Goal: Task Accomplishment & Management: Manage account settings

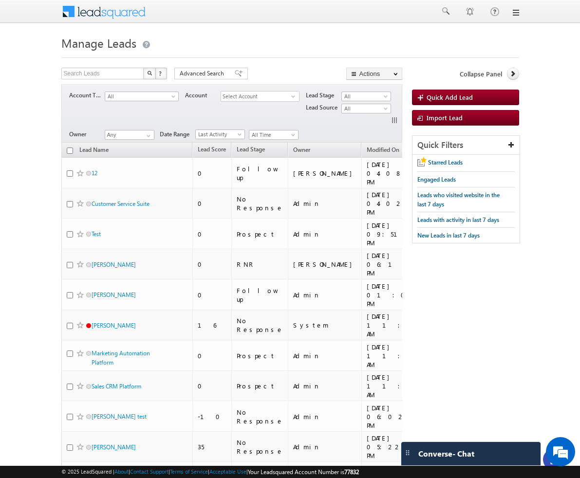
click at [446, 49] on body "Menu Bhavya Bhavy a@bea con.l i" at bounding box center [290, 449] width 580 height 898
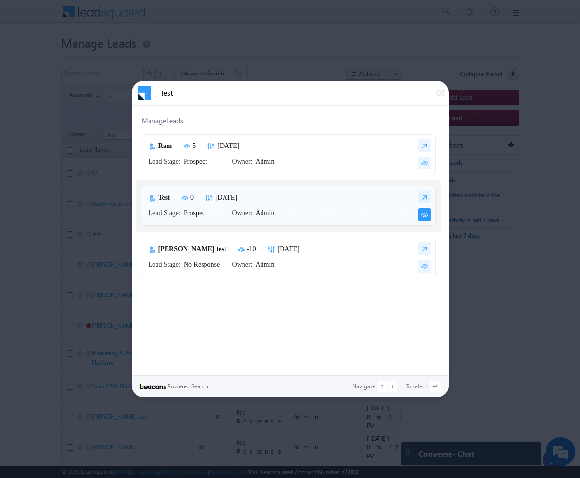
type input "Test"
click at [424, 216] on img at bounding box center [424, 214] width 13 height 13
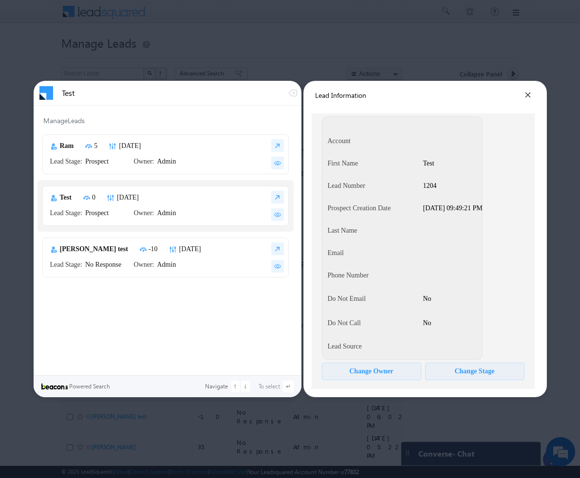
click at [385, 372] on div "Change Owner" at bounding box center [371, 372] width 44 height 8
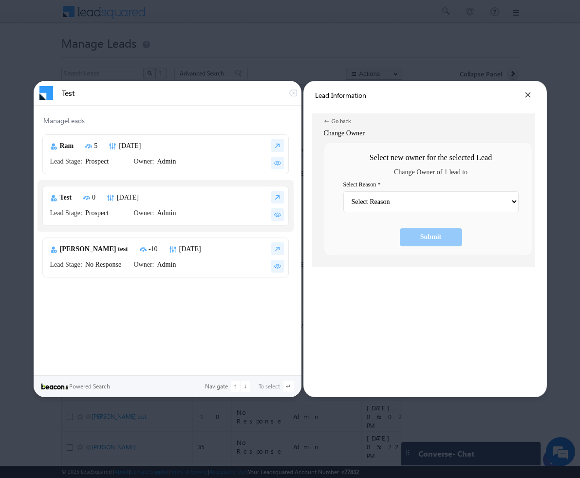
click at [446, 204] on select "Select Reason Admin Ashish Kumar Hota Bala Srikanth Bhavya Bhoomika Dorjee Hars…" at bounding box center [430, 201] width 175 height 21
click at [343, 191] on select "Select Reason Admin Ashish Kumar Hota Bala Srikanth Bhavya Bhoomika Dorjee Hars…" at bounding box center [430, 201] width 175 height 21
click at [446, 236] on div "Submit" at bounding box center [431, 237] width 62 height 18
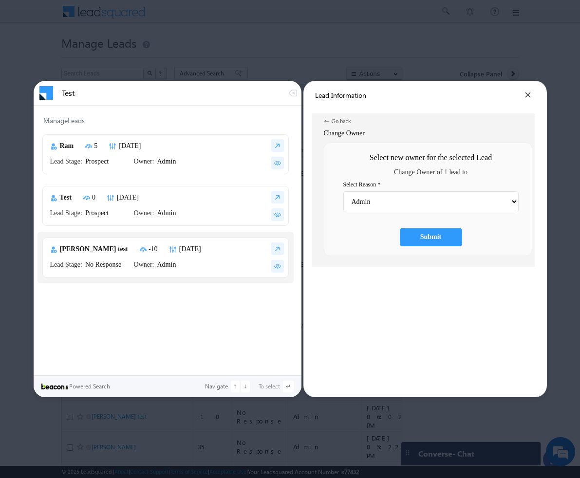
click at [446, 202] on select "Select Reason Admin Ashish Kumar Hota Bala Srikanth Bhavya Bhoomika Dorjee Hars…" at bounding box center [430, 201] width 175 height 21
click at [339, 121] on div "Go back" at bounding box center [341, 121] width 19 height 6
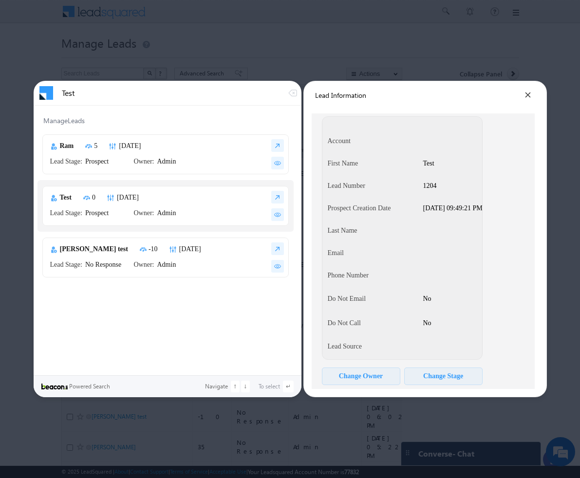
click at [391, 380] on div "Change Owner" at bounding box center [361, 377] width 78 height 18
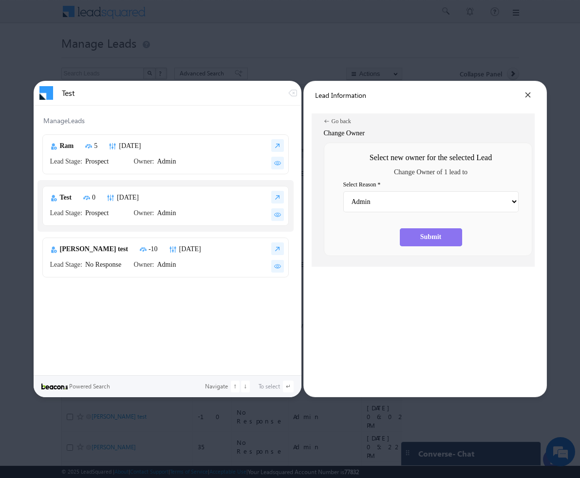
click at [446, 237] on div "Submit" at bounding box center [431, 237] width 62 height 18
click at [440, 238] on div "Submit" at bounding box center [430, 237] width 21 height 8
click at [446, 201] on select "Select Reason Admin Ashish Kumar Hota Bala Srikanth Bhavya Bhoomika Dorjee Hars…" at bounding box center [430, 201] width 175 height 21
select select "ea5103a9-429c-11f0-91df-068012126923"
click at [343, 191] on select "Select Reason Admin Ashish Kumar Hota Bala Srikanth Bhavya Bhoomika Dorjee Hars…" at bounding box center [430, 201] width 175 height 21
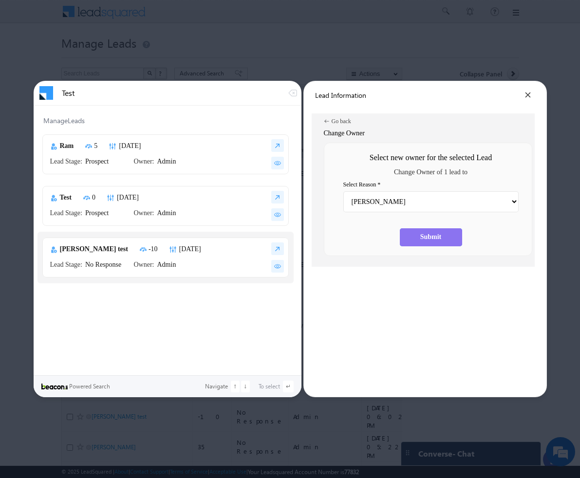
click at [435, 234] on div "Submit" at bounding box center [430, 237] width 21 height 8
click at [436, 241] on div "Submit" at bounding box center [430, 237] width 21 height 8
click at [446, 244] on div "Submit" at bounding box center [431, 237] width 62 height 18
click at [441, 238] on div "Submit" at bounding box center [430, 237] width 21 height 8
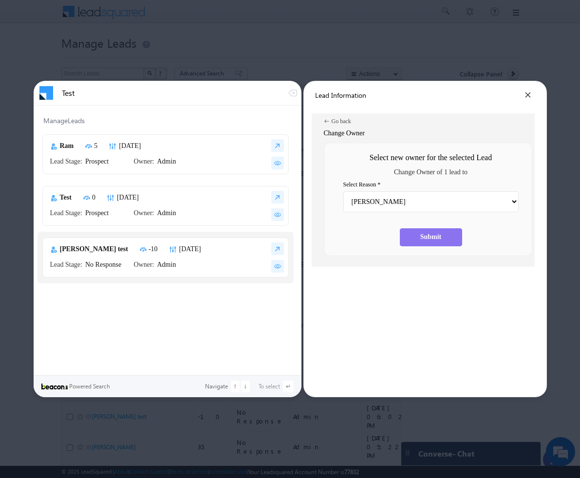
click at [441, 238] on div "Submit" at bounding box center [430, 237] width 21 height 8
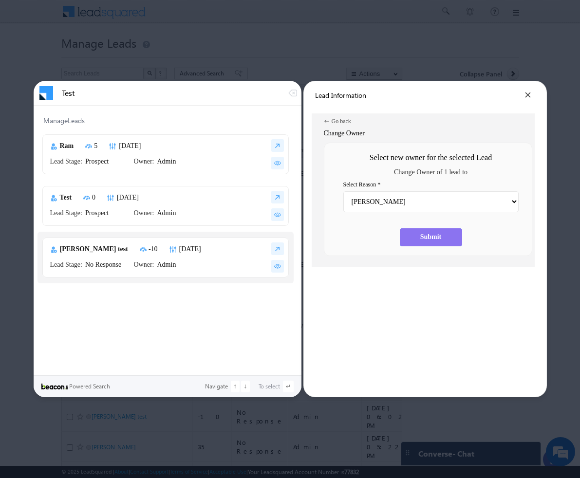
click at [441, 238] on div "Submit" at bounding box center [430, 237] width 21 height 8
click at [446, 224] on div "Select new owner for the selected Lead Change Owner of 1 lead to Select Reason …" at bounding box center [431, 199] width 203 height 94
click at [432, 237] on div "Submit" at bounding box center [430, 237] width 21 height 8
click at [312, 26] on div at bounding box center [290, 239] width 580 height 478
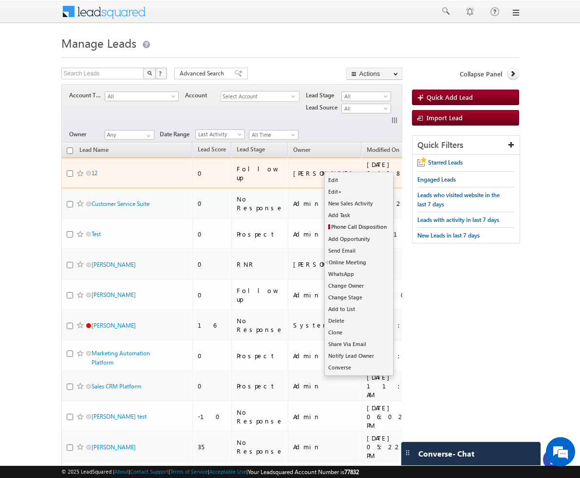
click at [433, 169] on button "button" at bounding box center [438, 174] width 10 height 10
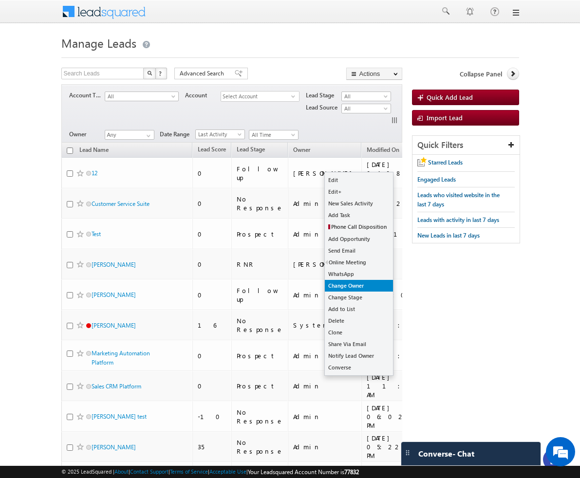
click at [356, 284] on link "Change Owner" at bounding box center [359, 286] width 68 height 12
checkbox input "true"
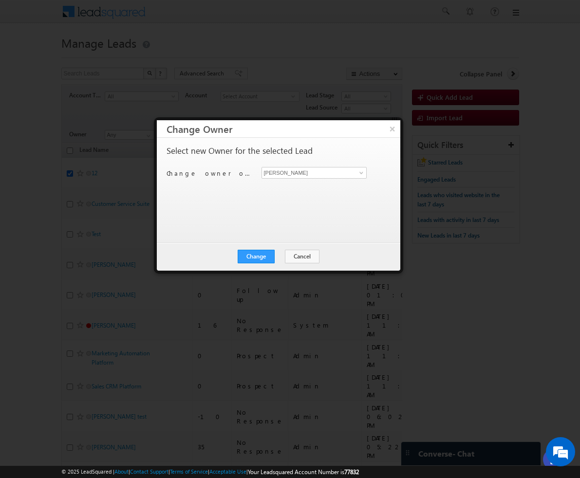
click at [359, 94] on div at bounding box center [290, 239] width 580 height 478
click at [308, 79] on div at bounding box center [290, 239] width 580 height 478
click at [392, 131] on button "×" at bounding box center [392, 128] width 16 height 17
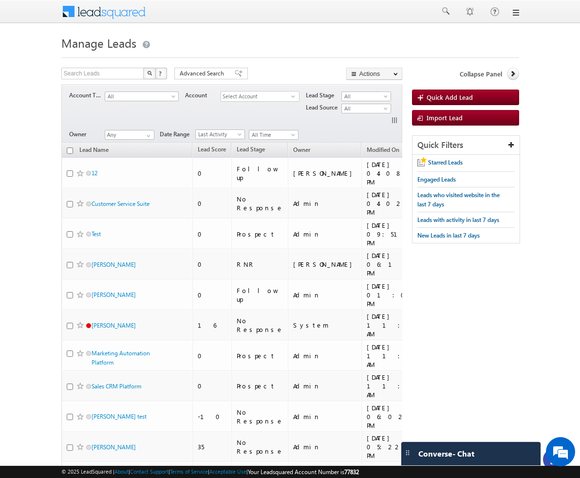
click at [201, 41] on h1 "Manage Leads" at bounding box center [290, 42] width 458 height 19
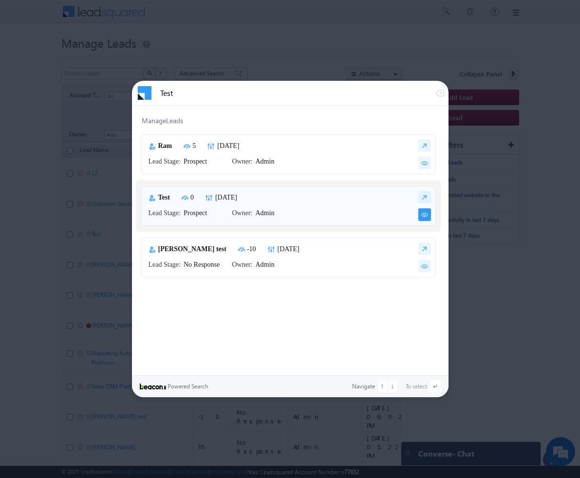
type input "Test"
click at [425, 215] on img at bounding box center [424, 214] width 13 height 13
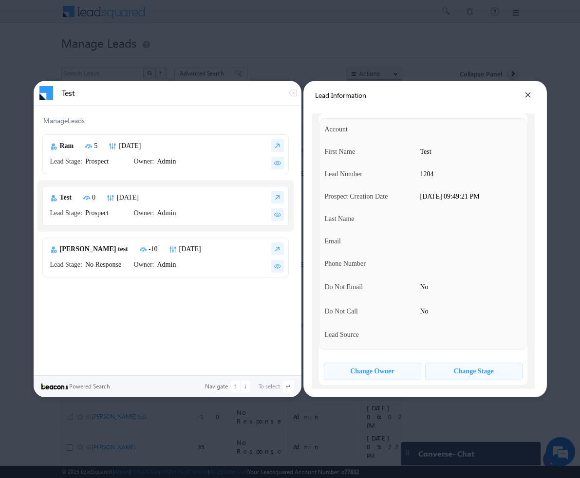
click at [380, 374] on div "Change Owner" at bounding box center [372, 372] width 44 height 8
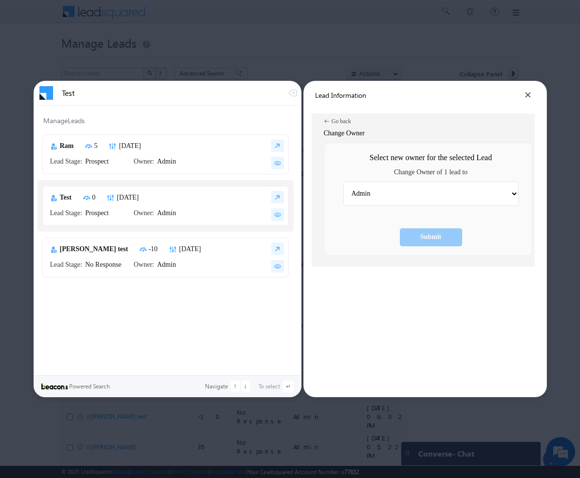
click at [509, 196] on select "Admin Ashish Kumar Hota Bala Srikanth Bhavya Bhoomika Dorjee Harshavardhan Kaks…" at bounding box center [430, 194] width 175 height 24
select select "6c60113d-3f79-11f0-91df-068012126923"
click at [343, 182] on select "Admin Ashish Kumar Hota Bala Srikanth Bhavya Bhoomika Dorjee Harshavardhan Kaks…" at bounding box center [430, 194] width 175 height 24
click at [446, 241] on div "Submit" at bounding box center [431, 237] width 62 height 18
click at [300, 19] on div at bounding box center [290, 239] width 580 height 478
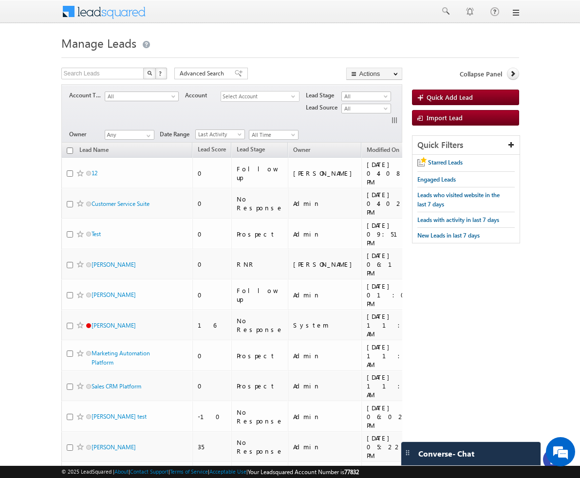
click at [516, 12] on link at bounding box center [515, 13] width 8 height 8
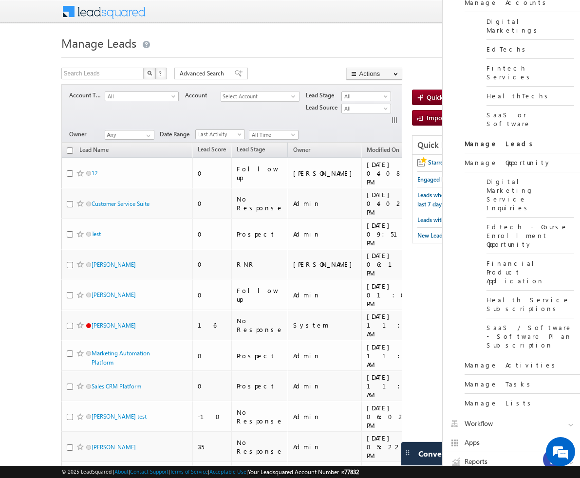
scroll to position [164, 0]
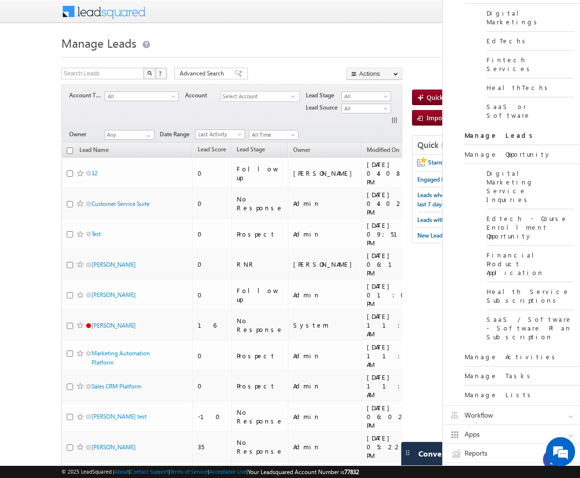
click at [568, 406] on link "Workflow" at bounding box center [516, 415] width 146 height 19
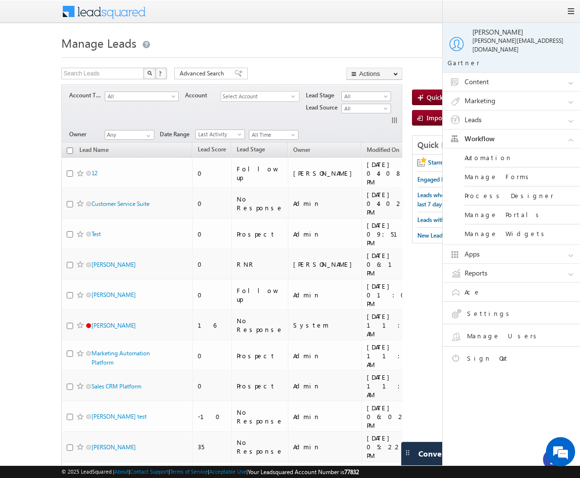
scroll to position [0, 0]
click at [473, 155] on link "Automation" at bounding box center [523, 158] width 117 height 19
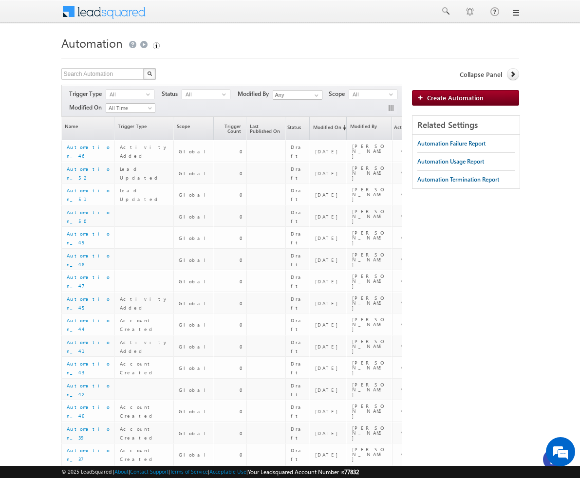
click at [515, 13] on link at bounding box center [515, 13] width 8 height 8
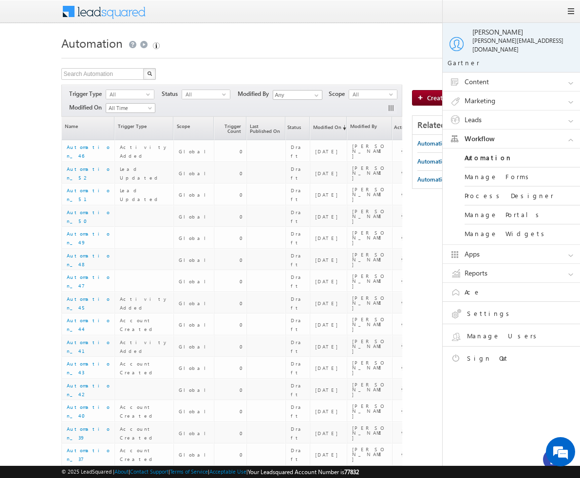
click at [569, 95] on link "Marketing" at bounding box center [516, 101] width 146 height 19
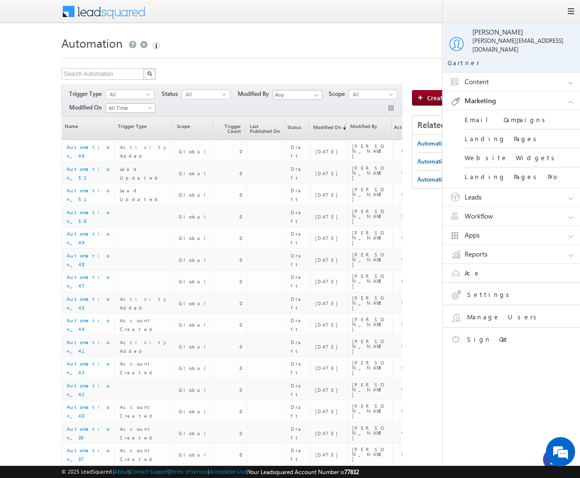
click at [564, 188] on link "Leads" at bounding box center [516, 197] width 146 height 19
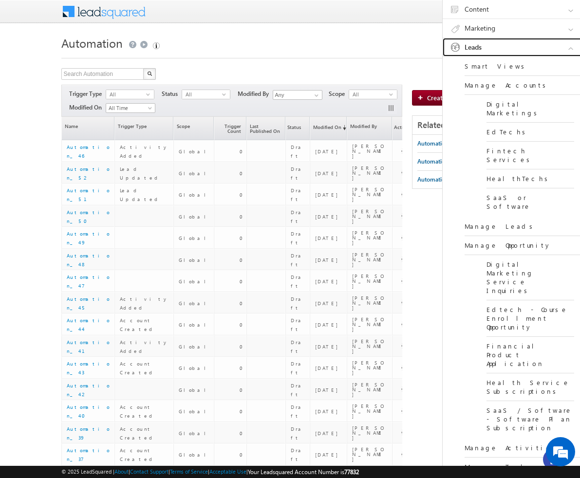
scroll to position [75, 0]
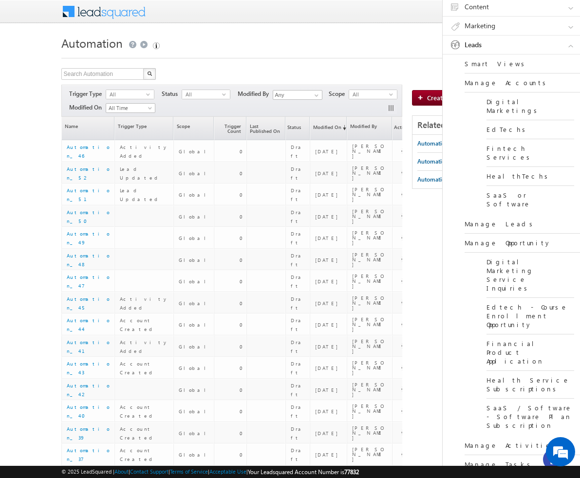
click at [492, 455] on link "Manage Tasks" at bounding box center [523, 464] width 117 height 19
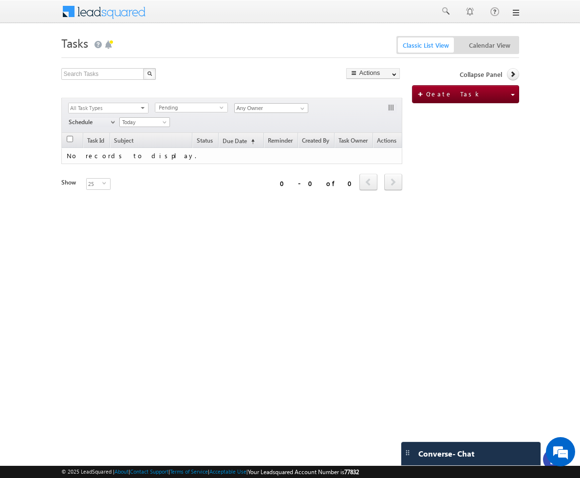
click at [515, 14] on link at bounding box center [515, 13] width 8 height 8
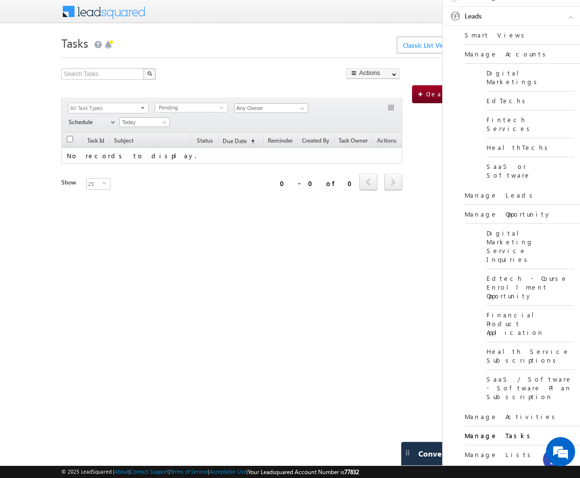
scroll to position [106, 0]
click at [484, 406] on link "Manage Activities" at bounding box center [523, 415] width 117 height 19
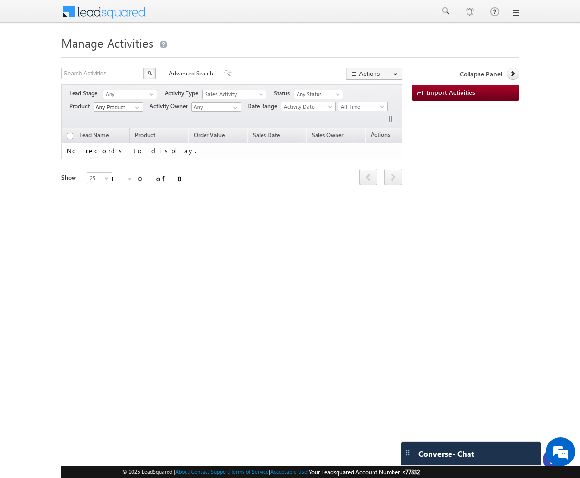
click at [516, 11] on link at bounding box center [515, 13] width 8 height 8
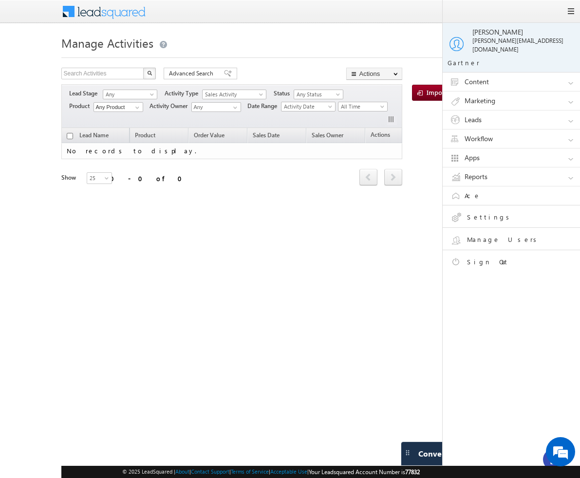
click at [515, 111] on link "Leads" at bounding box center [516, 120] width 146 height 19
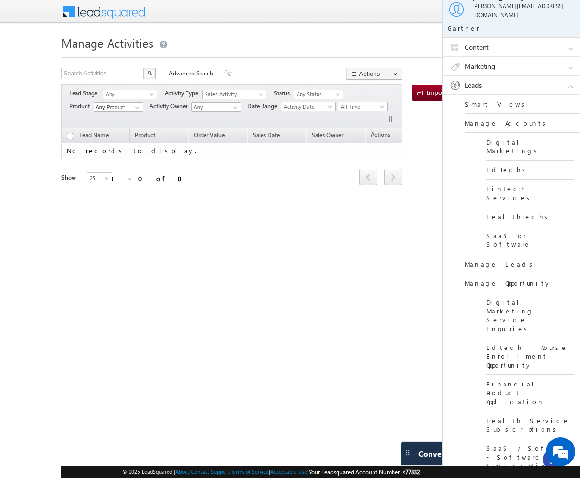
click at [509, 293] on link "Digital Marketing Service Inquiries" at bounding box center [531, 315] width 88 height 45
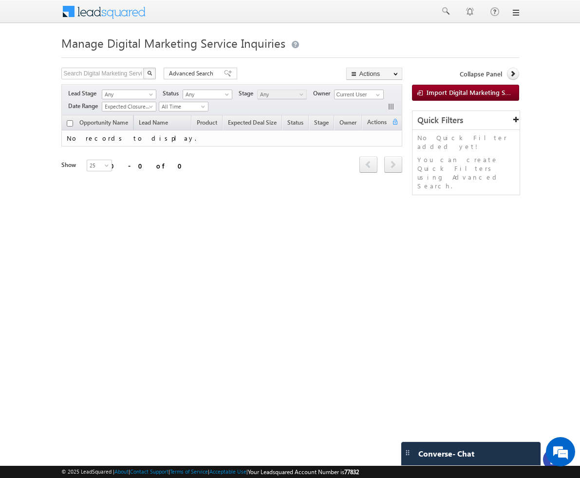
click at [515, 12] on link at bounding box center [515, 13] width 8 height 8
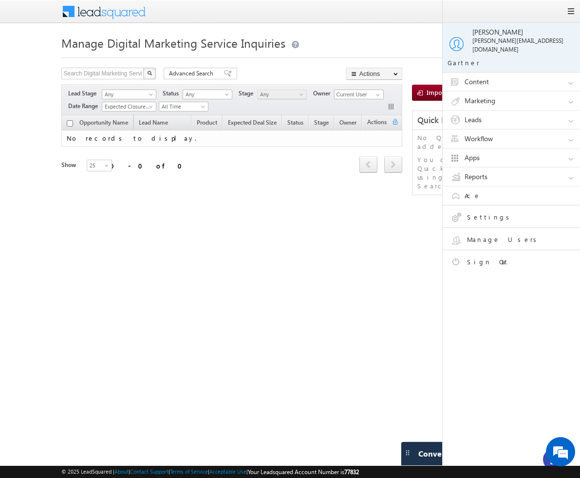
click at [535, 149] on link "Apps" at bounding box center [516, 158] width 146 height 19
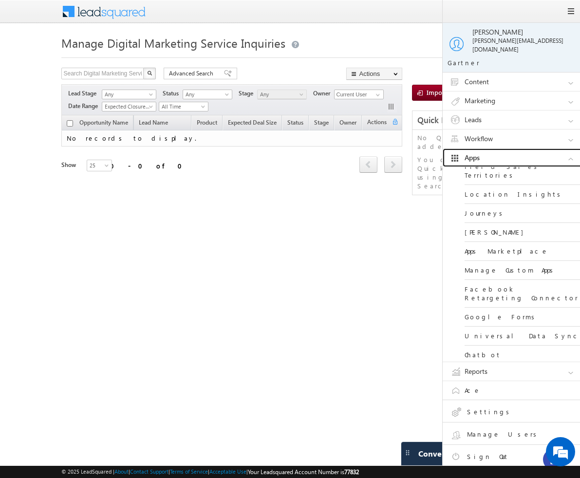
scroll to position [87, 0]
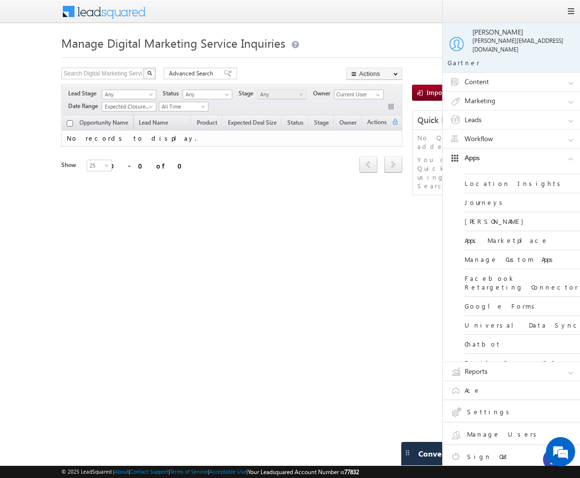
click at [510, 363] on link "Reports" at bounding box center [516, 371] width 146 height 19
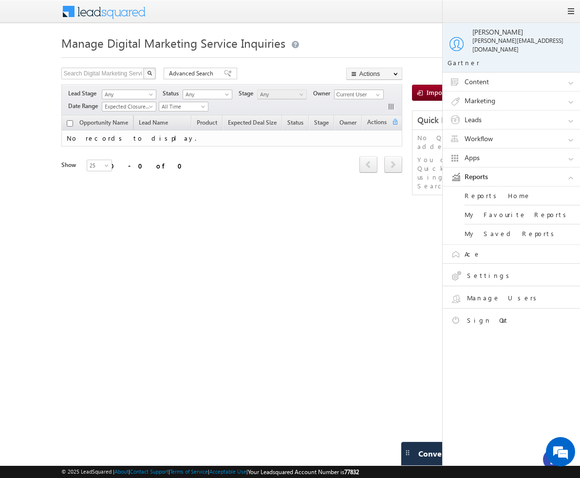
click at [504, 76] on link "Content" at bounding box center [516, 82] width 146 height 19
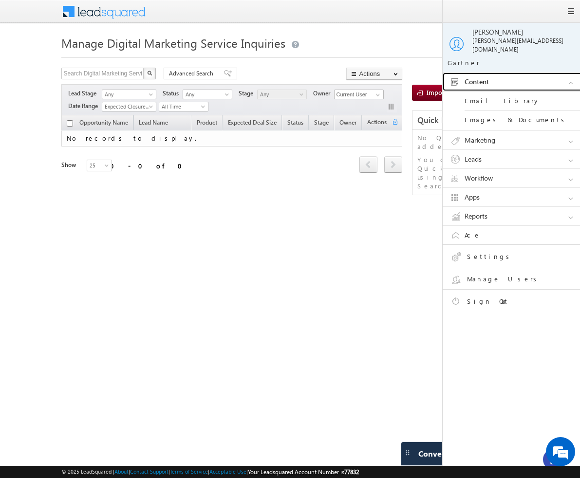
scroll to position [0, 0]
click at [499, 173] on link "Workflow" at bounding box center [516, 178] width 146 height 19
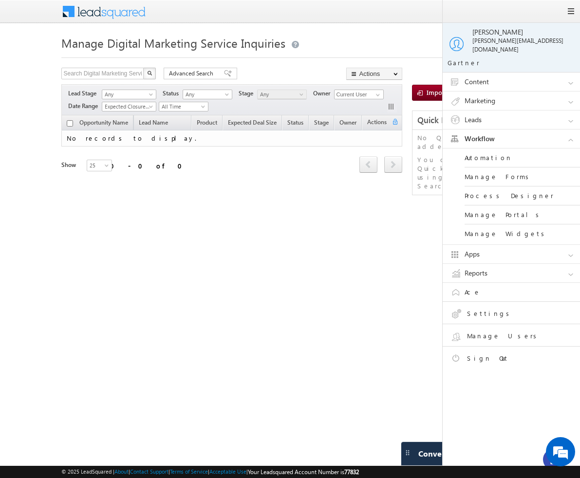
click at [487, 149] on link "Automation" at bounding box center [523, 158] width 117 height 19
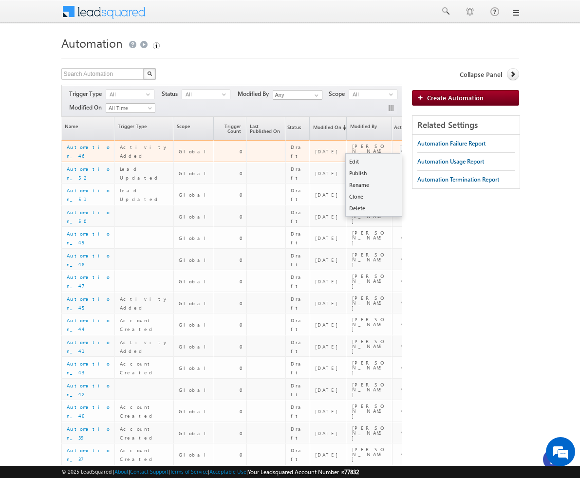
click at [400, 151] on button "button" at bounding box center [405, 152] width 10 height 10
click at [92, 151] on link "Automation_46" at bounding box center [88, 151] width 43 height 15
click at [400, 154] on button "button" at bounding box center [405, 152] width 10 height 10
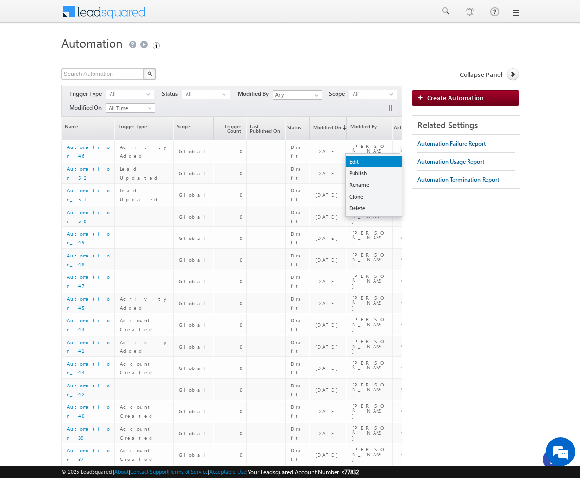
click at [364, 159] on link "Edit" at bounding box center [374, 162] width 56 height 12
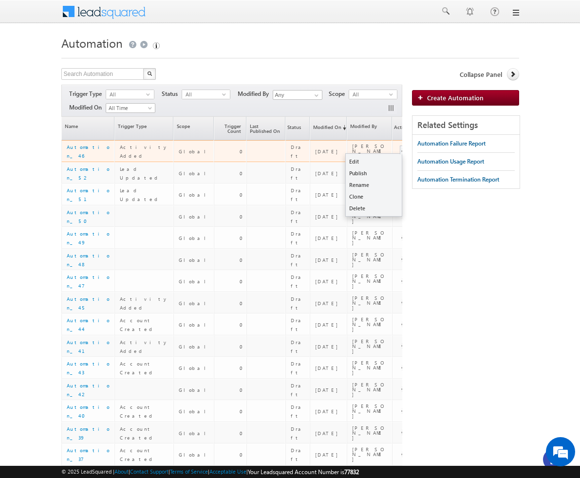
click at [400, 151] on button "button" at bounding box center [405, 152] width 10 height 10
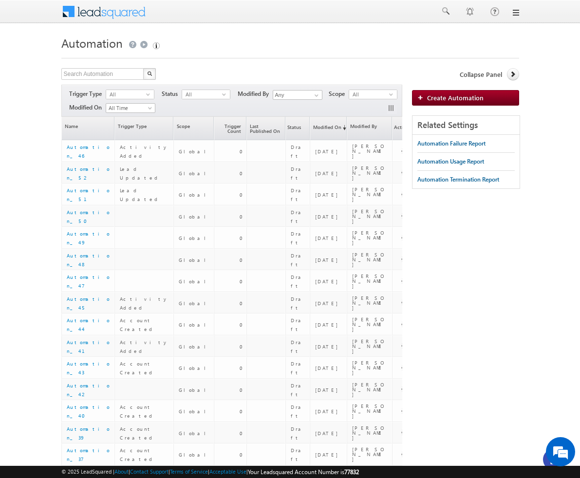
click at [515, 12] on link at bounding box center [515, 13] width 8 height 8
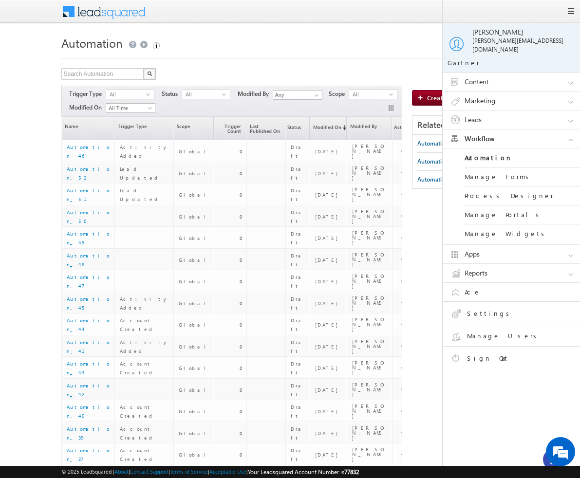
click at [487, 329] on link "Manage Users" at bounding box center [519, 337] width 139 height 17
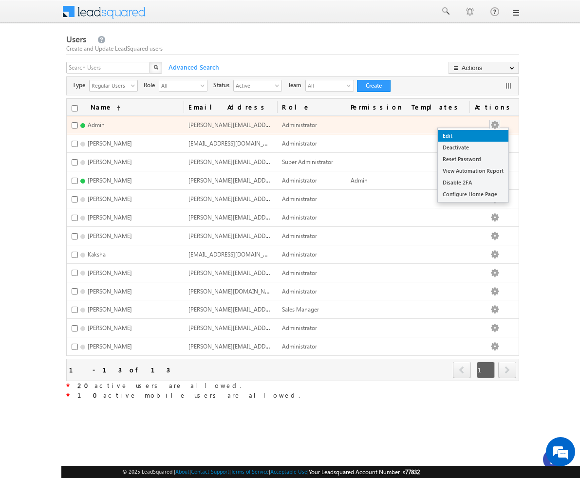
click at [492, 140] on link "Edit" at bounding box center [473, 136] width 71 height 12
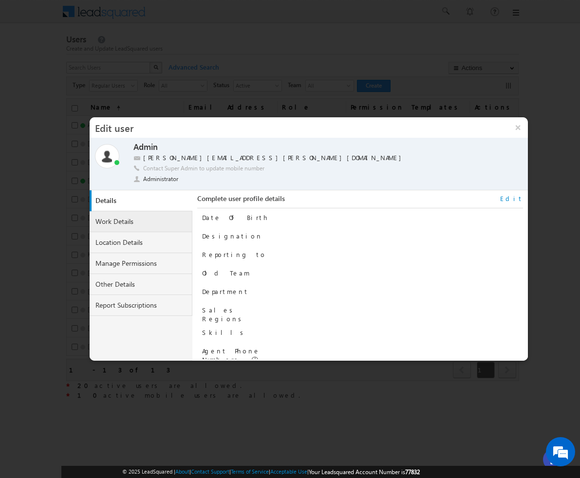
click at [146, 228] on link "Work Details" at bounding box center [141, 221] width 103 height 21
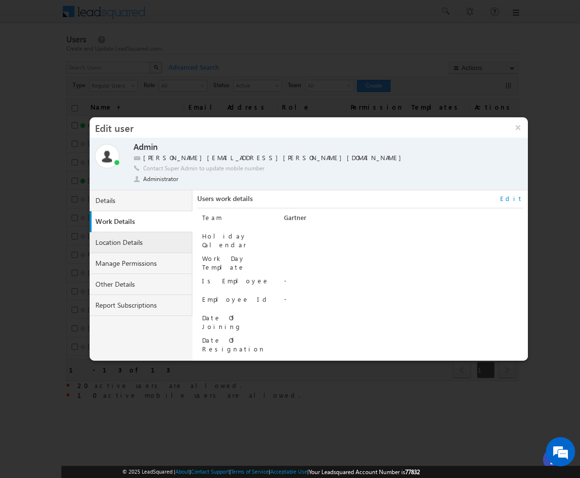
click at [145, 246] on link "Location Details" at bounding box center [141, 242] width 103 height 21
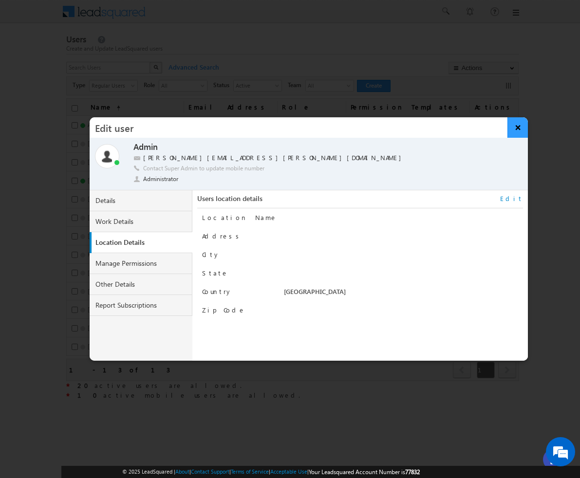
click at [514, 131] on button "×" at bounding box center [518, 127] width 21 height 20
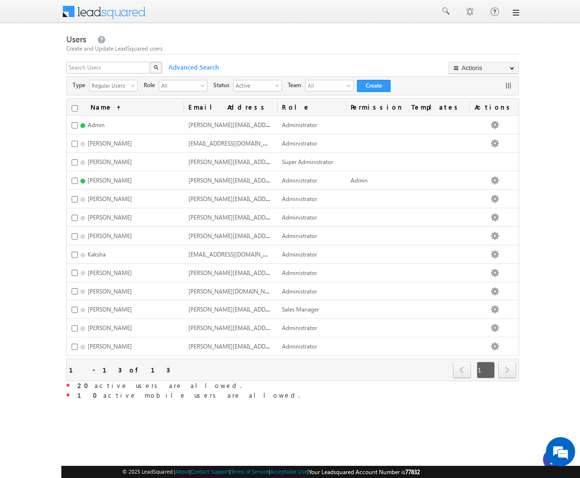
click at [518, 11] on link at bounding box center [515, 13] width 8 height 8
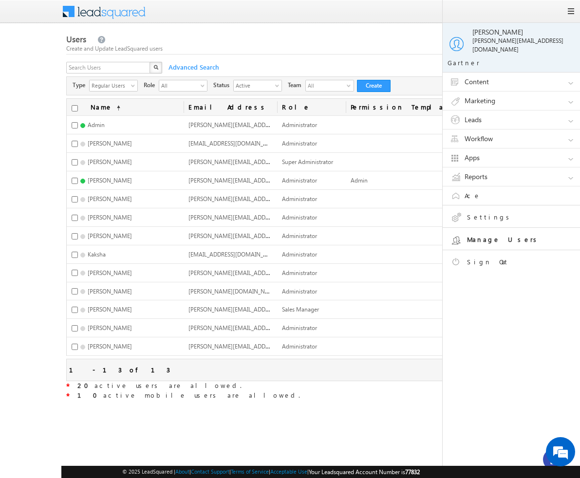
click at [474, 173] on link "Reports" at bounding box center [516, 177] width 146 height 19
click at [477, 191] on link "Reports Home" at bounding box center [523, 196] width 117 height 19
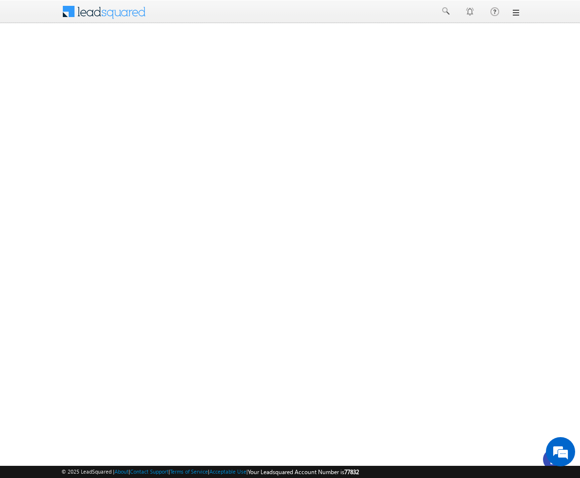
click at [514, 16] on link at bounding box center [515, 13] width 8 height 8
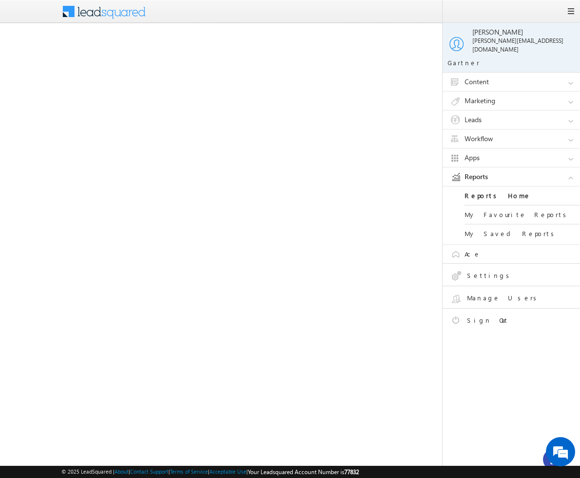
click at [481, 92] on link "Marketing" at bounding box center [516, 101] width 146 height 19
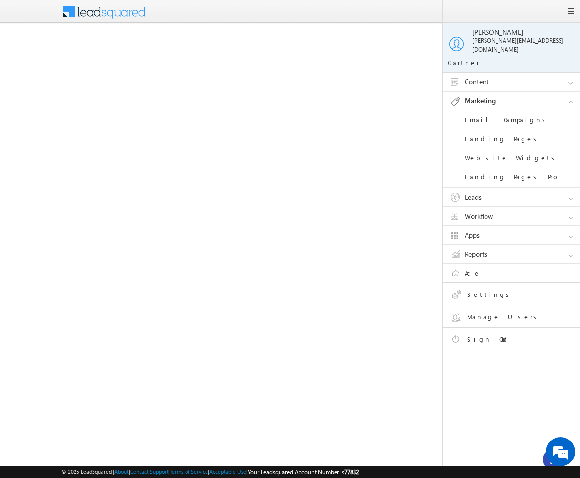
click at [491, 114] on link "Email Campaigns" at bounding box center [523, 120] width 117 height 19
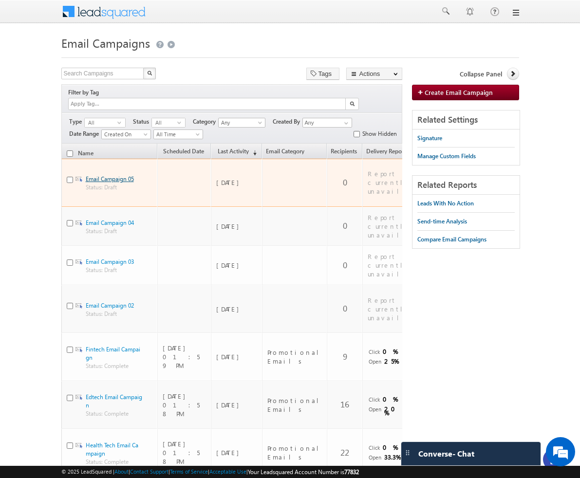
click at [103, 175] on link "Email Campaign 05" at bounding box center [110, 178] width 48 height 7
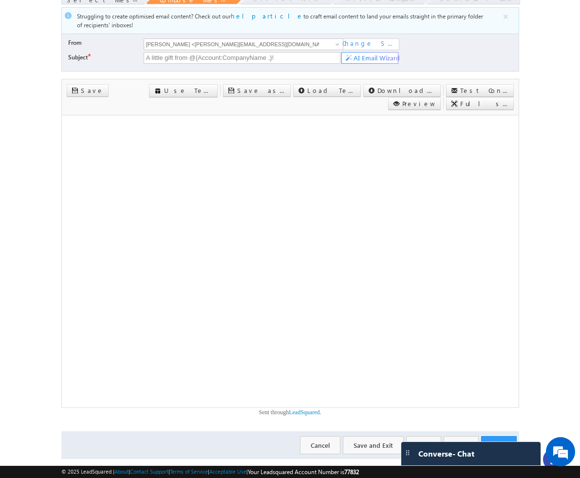
scroll to position [73, 0]
click at [529, 156] on body "Menu [GEOGRAPHIC_DATA][PERSON_NAME] a@bea con.l i" at bounding box center [290, 212] width 580 height 571
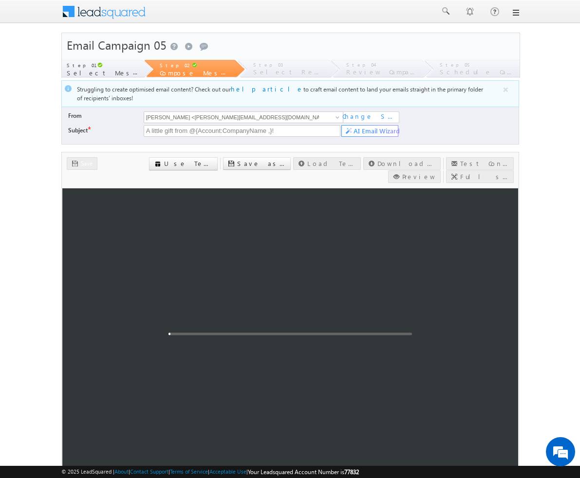
scroll to position [93, 0]
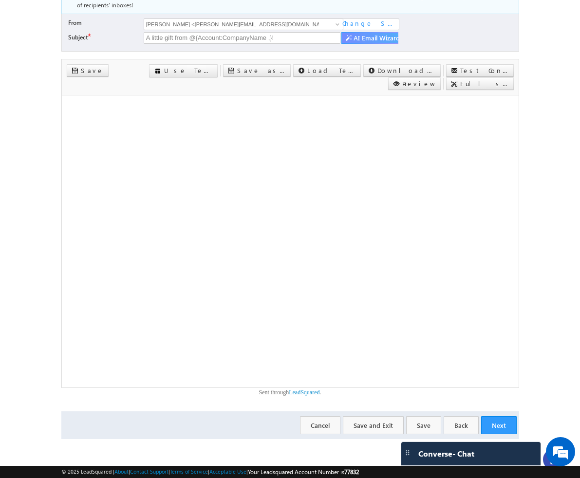
click at [369, 39] on span "AI Email Wizard" at bounding box center [377, 38] width 46 height 9
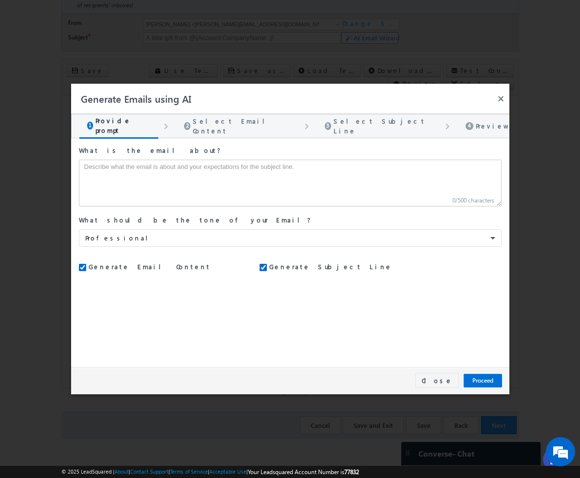
scroll to position [0, 0]
click at [212, 125] on span "Select Email Content" at bounding box center [242, 125] width 98 height 19
click at [476, 377] on button "Proceed" at bounding box center [483, 381] width 38 height 14
click at [220, 195] on textarea at bounding box center [290, 183] width 423 height 47
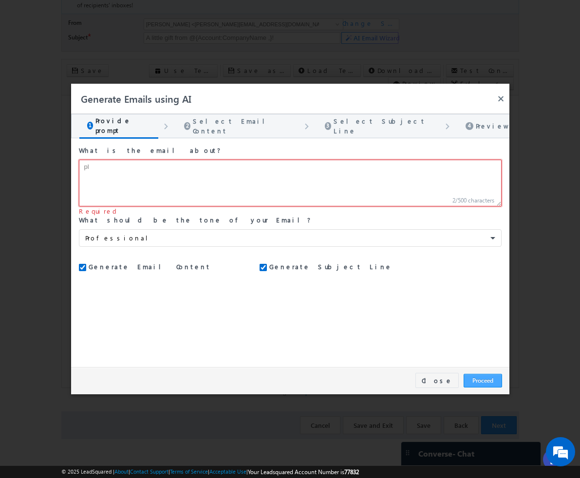
type textarea "pl"
click at [481, 380] on button "Proceed" at bounding box center [483, 381] width 38 height 14
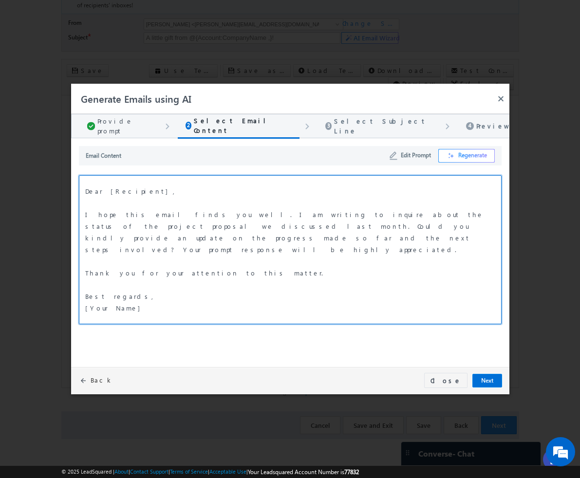
click at [170, 292] on div "Dear [Recipient], I hope this email finds you well. I am writing to inquire abo…" at bounding box center [290, 249] width 423 height 149
click at [488, 377] on button "Next" at bounding box center [488, 381] width 30 height 14
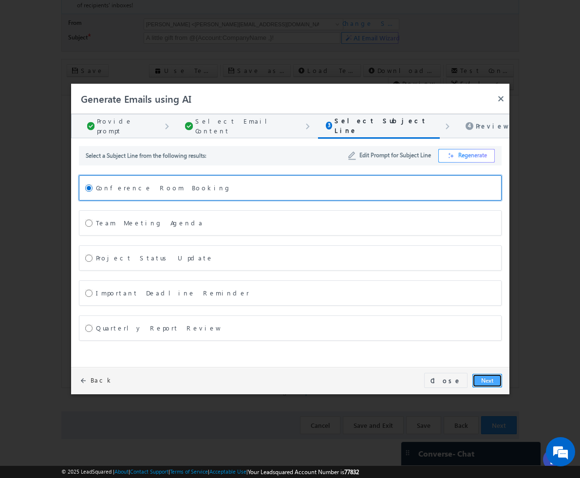
click at [491, 376] on button "Next" at bounding box center [488, 381] width 30 height 14
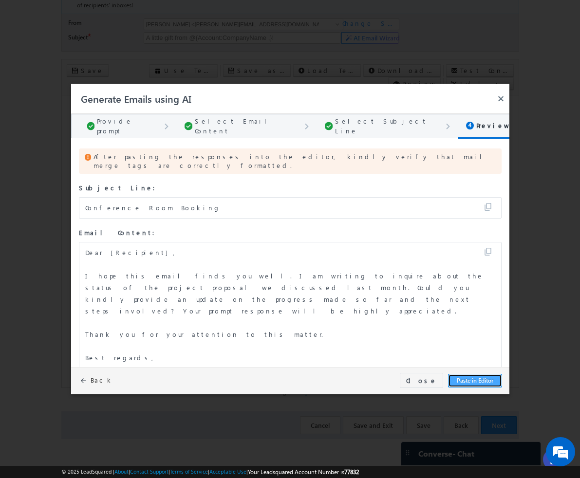
click at [471, 380] on button "Paste in Editor" at bounding box center [475, 381] width 54 height 14
type input "Conference Room Booking"
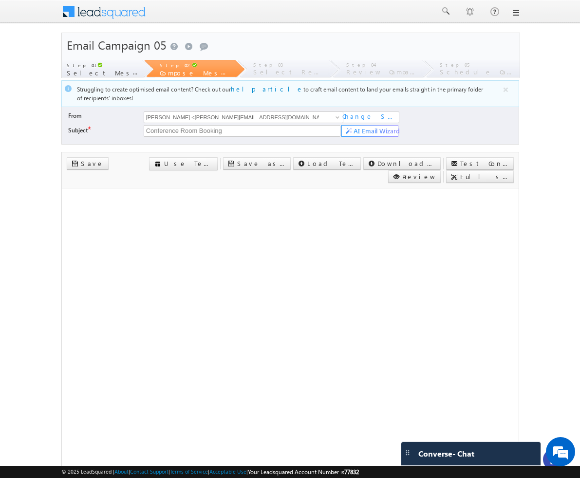
scroll to position [93, 0]
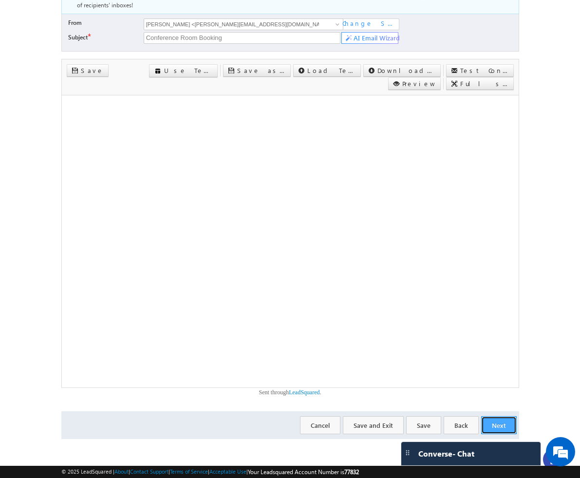
click at [497, 417] on button "Next" at bounding box center [499, 425] width 36 height 18
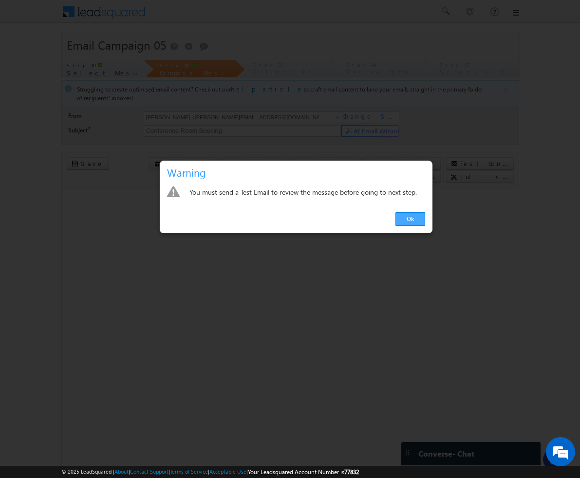
click at [420, 215] on link "Ok" at bounding box center [411, 219] width 30 height 14
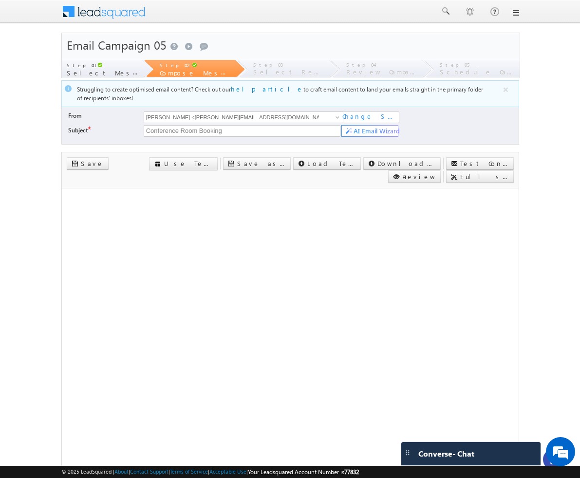
click at [515, 12] on link at bounding box center [515, 13] width 8 height 8
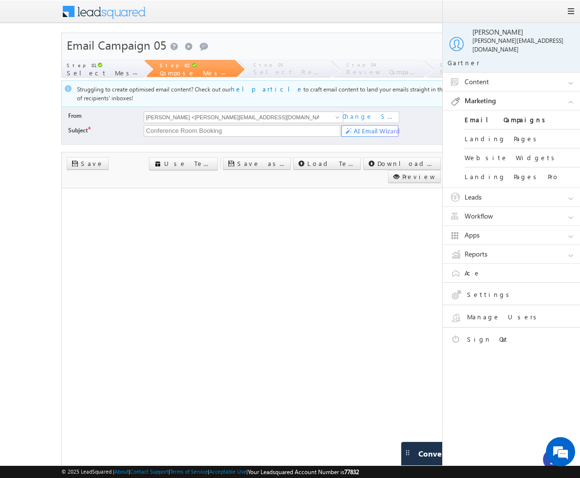
click at [566, 188] on link "Leads" at bounding box center [516, 197] width 146 height 19
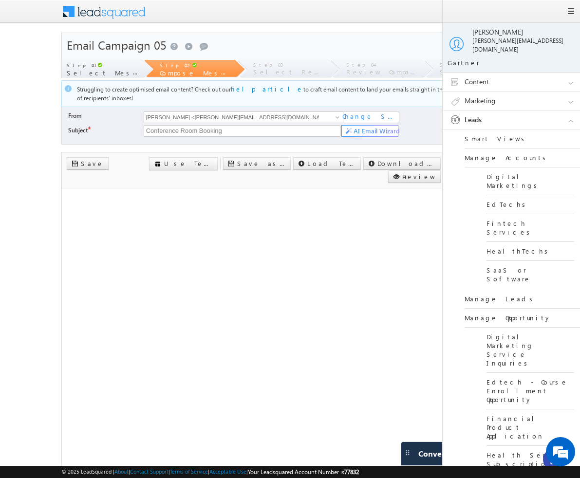
click at [572, 117] on link "Leads" at bounding box center [516, 120] width 146 height 19
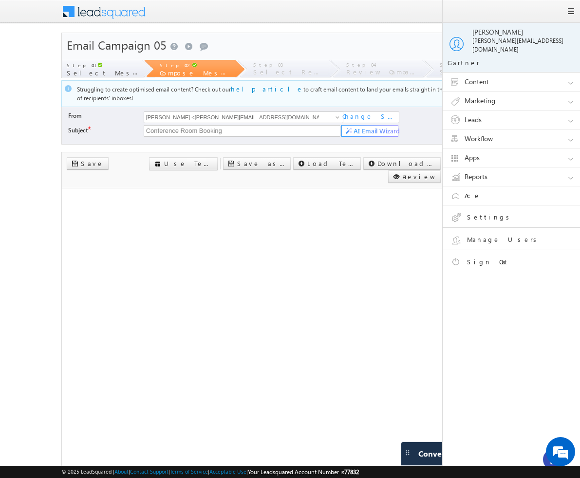
click at [560, 132] on link "Workflow" at bounding box center [516, 139] width 146 height 19
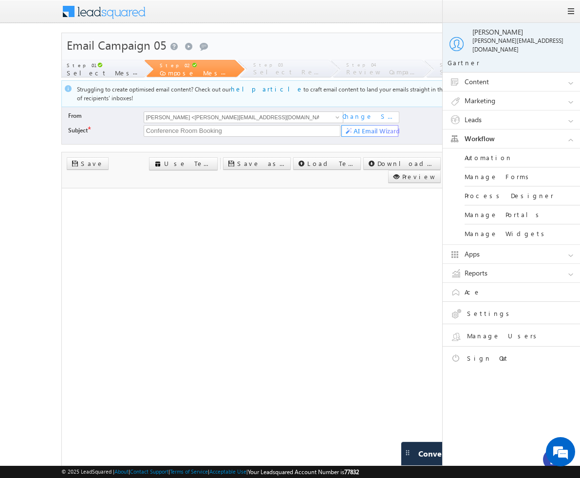
click at [489, 206] on link "Manage Portals" at bounding box center [523, 215] width 117 height 19
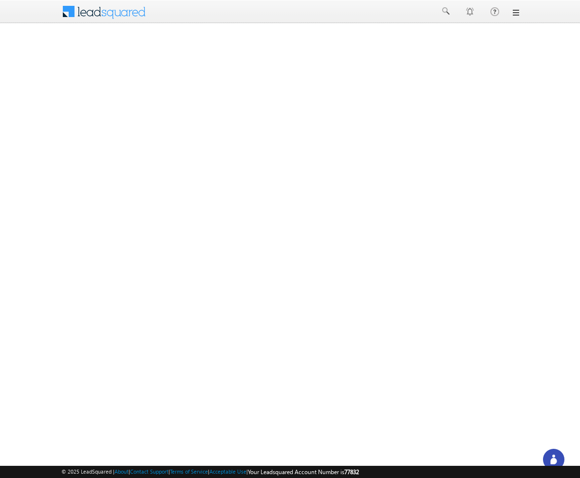
click at [518, 15] on link at bounding box center [515, 13] width 8 height 8
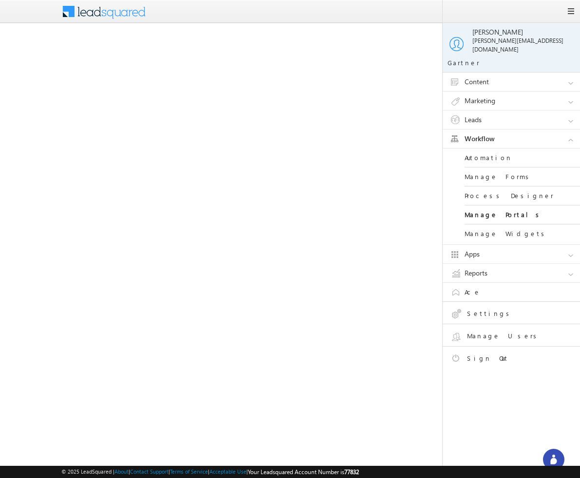
click at [494, 225] on link "Manage Widgets" at bounding box center [523, 234] width 117 height 19
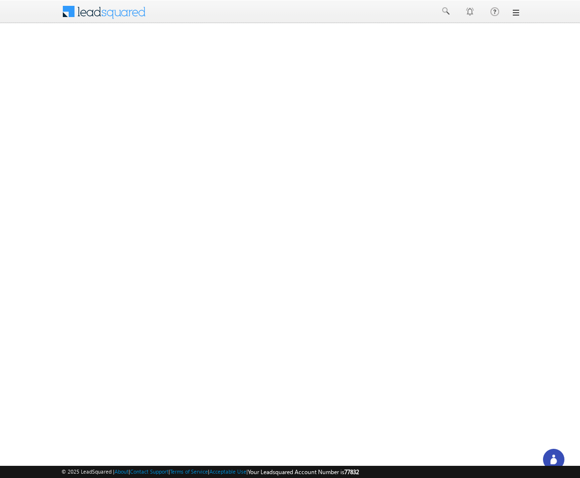
click at [517, 14] on link at bounding box center [515, 13] width 8 height 8
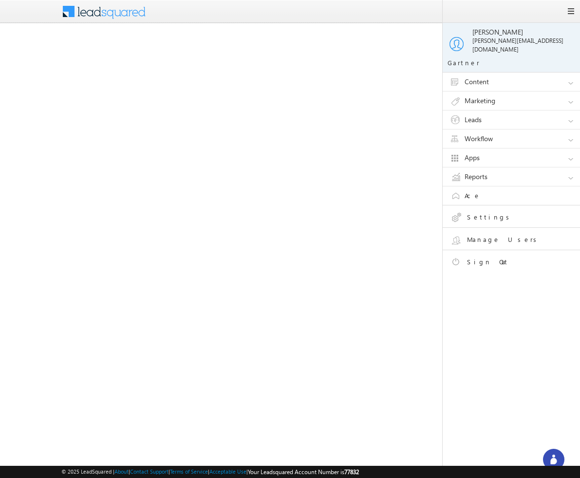
click at [552, 169] on link "Reports" at bounding box center [516, 177] width 146 height 19
click at [515, 149] on link "Apps" at bounding box center [516, 158] width 146 height 19
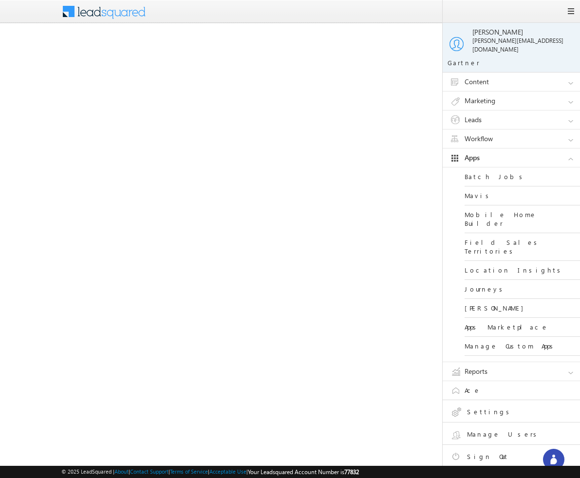
click at [482, 280] on link "Journeys" at bounding box center [523, 289] width 117 height 19
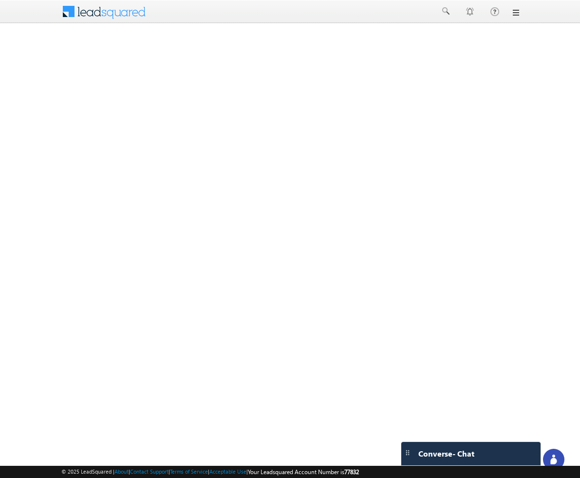
click at [518, 15] on link at bounding box center [515, 13] width 8 height 8
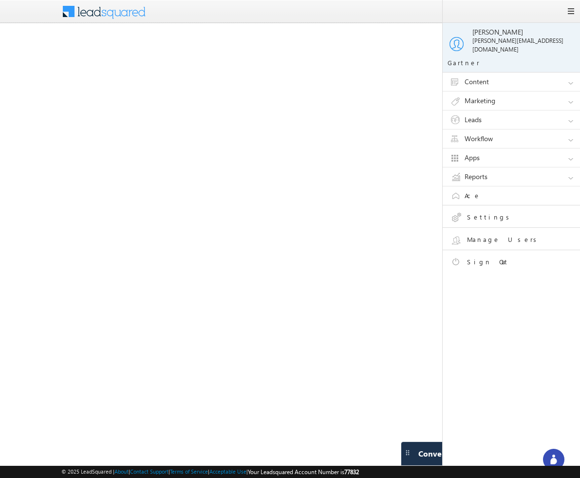
click at [570, 73] on link "Content" at bounding box center [516, 82] width 146 height 19
click at [567, 135] on link "Marketing" at bounding box center [516, 140] width 146 height 19
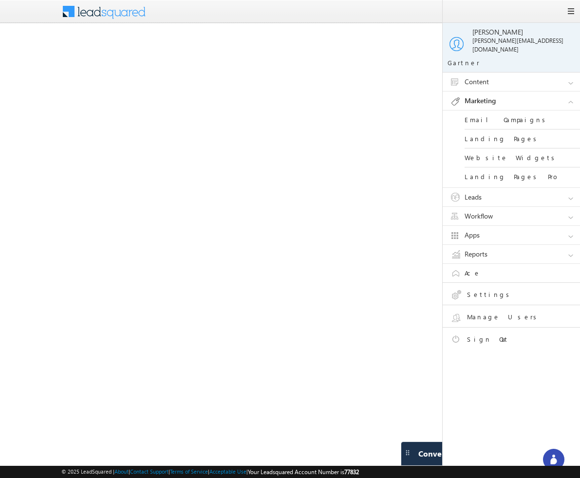
click at [567, 194] on link "Leads" at bounding box center [516, 197] width 146 height 19
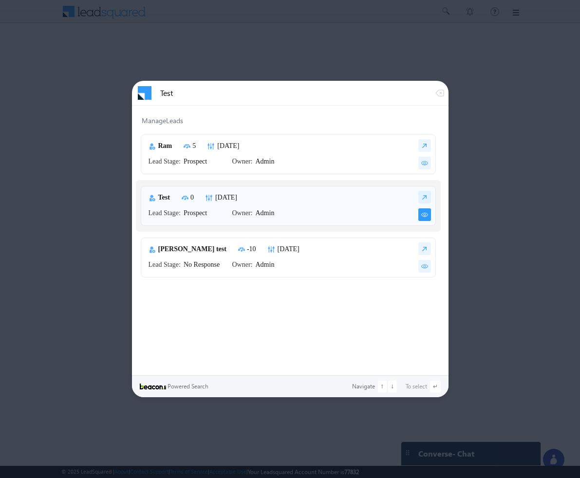
type input "Test"
click at [426, 218] on img at bounding box center [424, 214] width 13 height 13
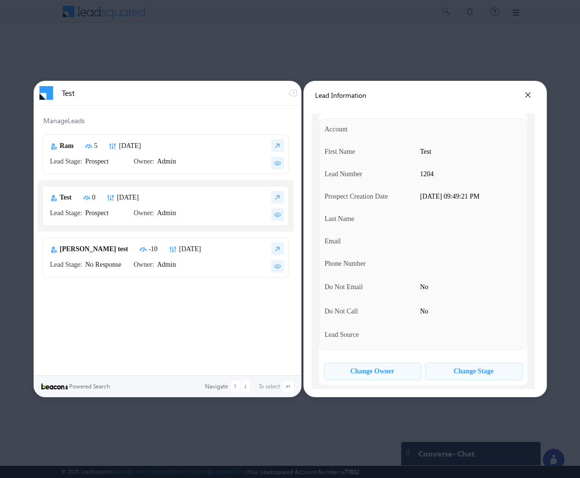
click at [371, 371] on div "Change Owner" at bounding box center [372, 372] width 44 height 8
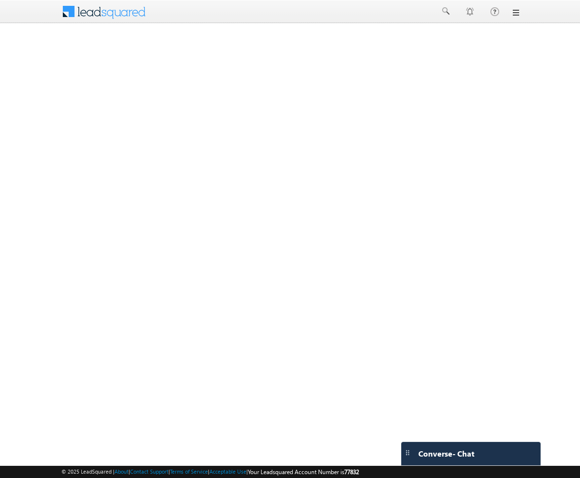
click at [212, 16] on div at bounding box center [290, 12] width 458 height 24
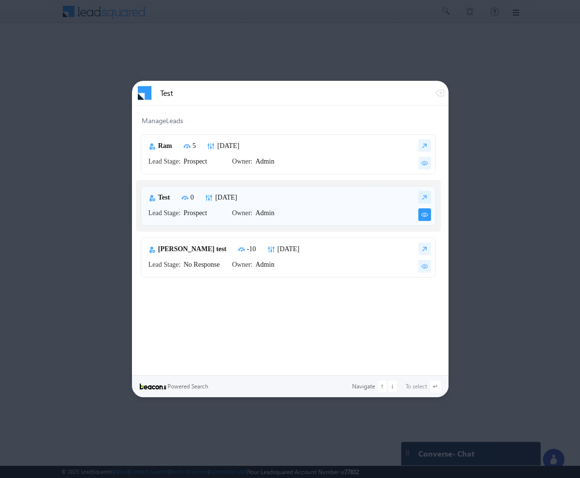
type input "Test"
click at [425, 215] on img at bounding box center [424, 214] width 13 height 13
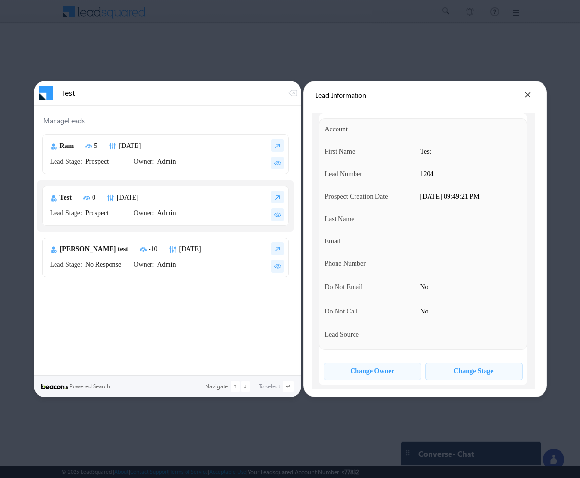
click at [377, 369] on div "Change Owner" at bounding box center [372, 372] width 44 height 8
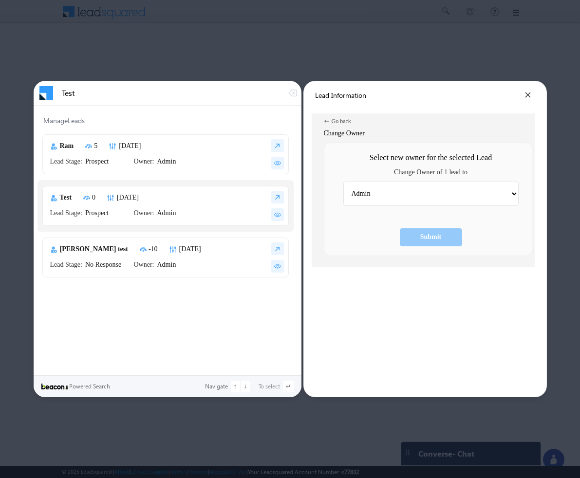
click at [507, 190] on select "Admin [PERSON_NAME] Hota Bala [PERSON_NAME] [PERSON_NAME] [PERSON_NAME] Kaksha …" at bounding box center [430, 194] width 175 height 24
select select "7e6e1ecc-42b7-11f0-91df-068012126923"
click at [343, 182] on select "Admin [PERSON_NAME] Hota Bala [PERSON_NAME] [PERSON_NAME] [PERSON_NAME] Kaksha …" at bounding box center [430, 194] width 175 height 24
click at [437, 240] on div "Submit" at bounding box center [430, 237] width 21 height 8
click at [440, 242] on div "Submit" at bounding box center [431, 237] width 62 height 18
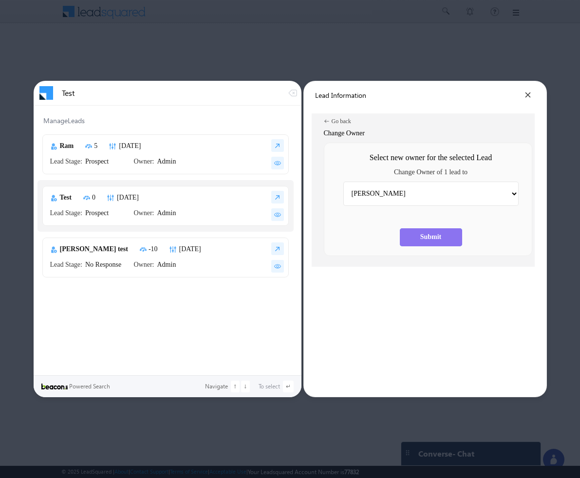
click at [438, 234] on div "Submit" at bounding box center [430, 237] width 21 height 8
click at [339, 118] on div "Go back" at bounding box center [341, 121] width 19 height 6
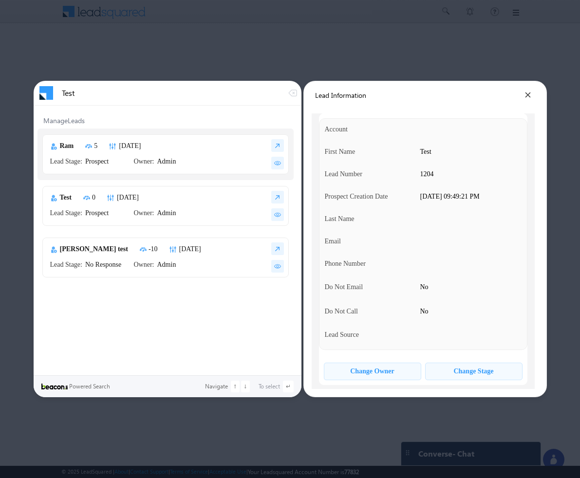
click at [393, 370] on div "Change Owner" at bounding box center [372, 372] width 44 height 8
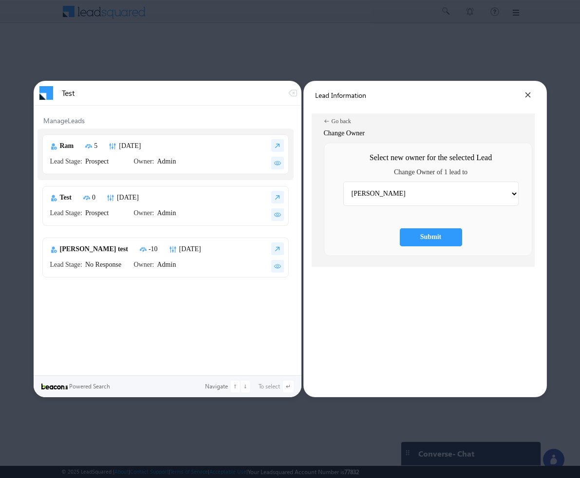
click at [341, 121] on div "Go back" at bounding box center [341, 121] width 19 height 6
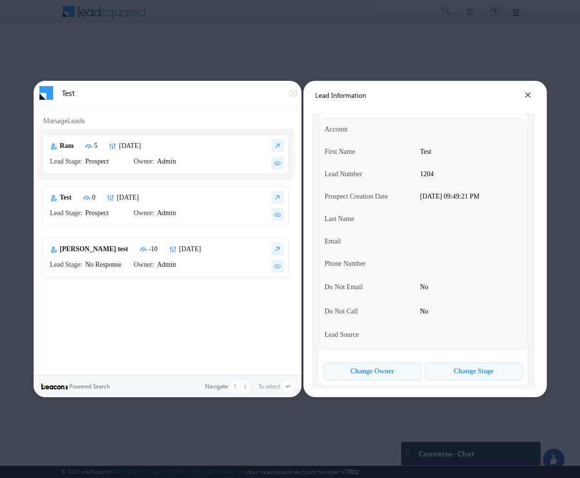
click at [387, 371] on div "Change Owner" at bounding box center [372, 372] width 44 height 8
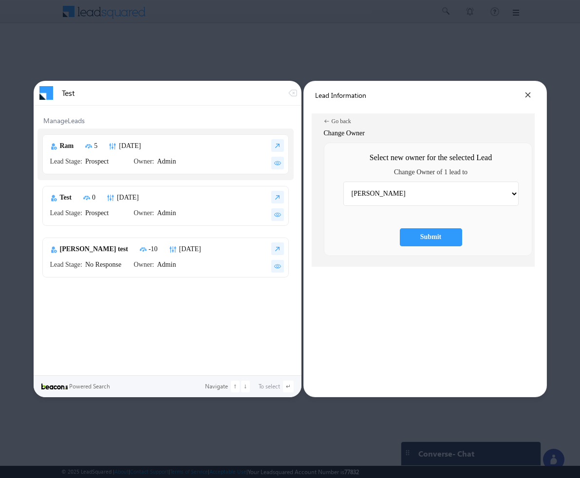
click at [333, 121] on div "Go back" at bounding box center [341, 121] width 19 height 6
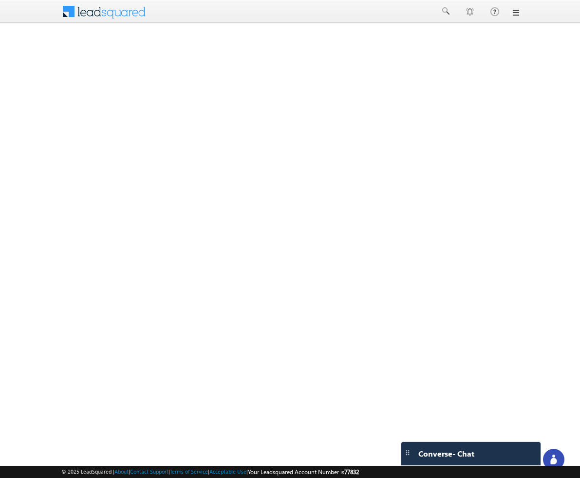
click at [499, 169] on body "Menu [GEOGRAPHIC_DATA][PERSON_NAME] a@bea con.l i" at bounding box center [290, 234] width 580 height 468
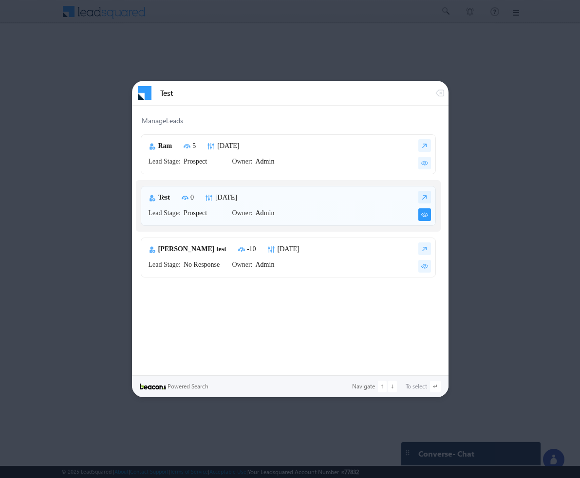
type input "Test"
click at [427, 215] on img at bounding box center [424, 214] width 13 height 13
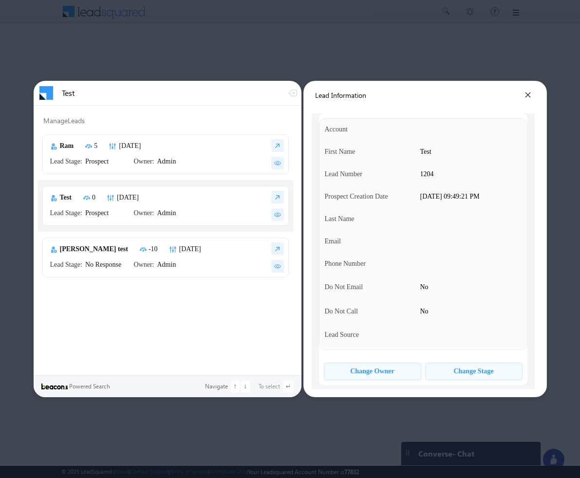
click at [386, 368] on div "Change Owner" at bounding box center [372, 372] width 44 height 8
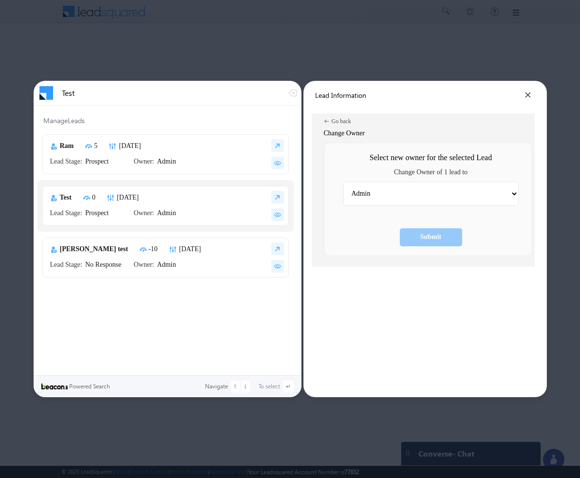
click at [495, 189] on select "Admin [PERSON_NAME] Hota Bala [PERSON_NAME] [PERSON_NAME] [PERSON_NAME] Kaksha …" at bounding box center [430, 194] width 175 height 24
select select "aa79a44d-92f5-11f0-91df-068012126923"
click at [343, 182] on select "Admin [PERSON_NAME] Hota Bala [PERSON_NAME] [PERSON_NAME] [PERSON_NAME] Kaksha …" at bounding box center [430, 194] width 175 height 24
click at [438, 234] on div "Submit" at bounding box center [430, 237] width 21 height 8
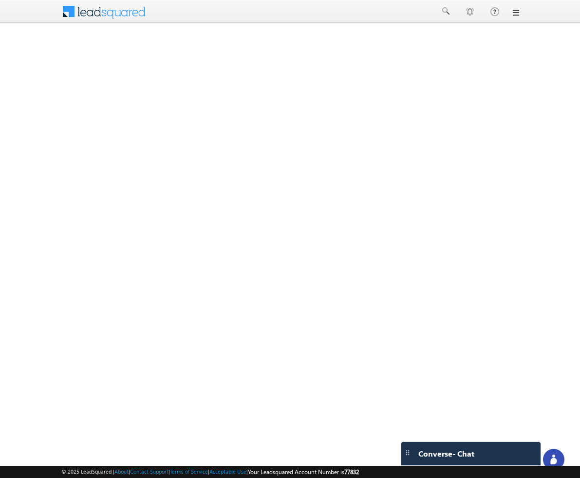
click at [461, 149] on body "Menu [GEOGRAPHIC_DATA][PERSON_NAME] a@bea con.l i" at bounding box center [290, 234] width 580 height 468
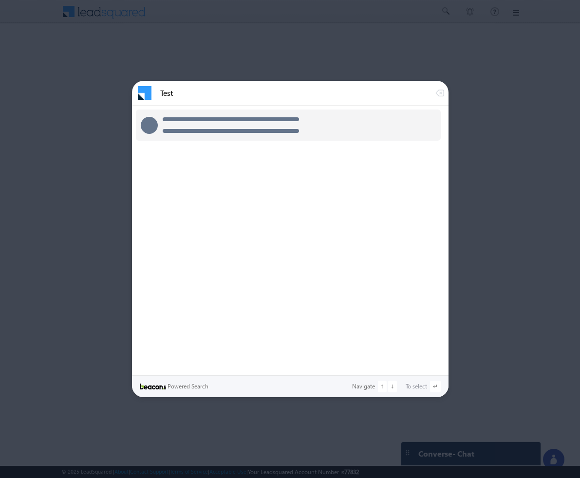
type input "Test"
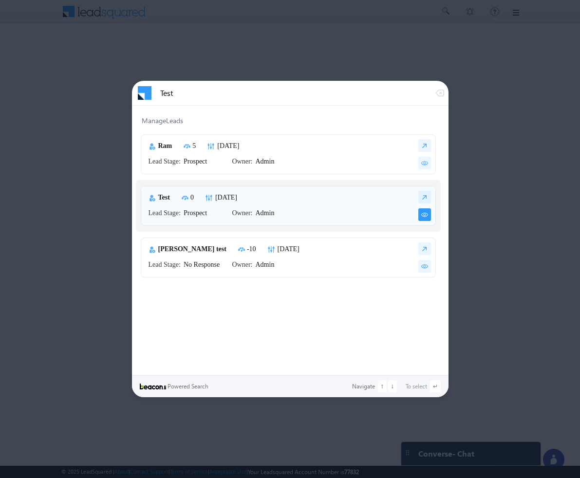
click at [421, 214] on img at bounding box center [424, 214] width 13 height 13
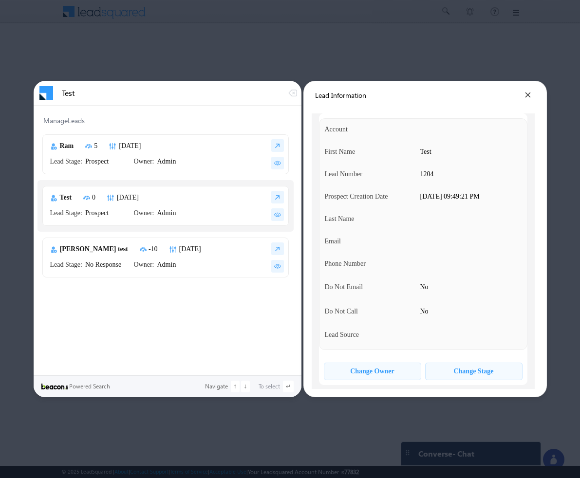
click at [394, 371] on div "Change Owner" at bounding box center [372, 372] width 44 height 8
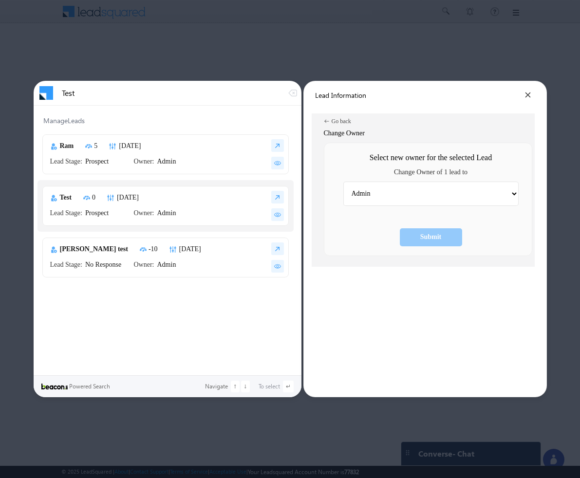
click at [495, 195] on select "Admin [PERSON_NAME] Hota Bala [PERSON_NAME] [PERSON_NAME] [PERSON_NAME] Kaksha …" at bounding box center [430, 194] width 175 height 24
select select "d1254205-50c5-11f0-91df-068012126923"
click at [343, 182] on select "Admin [PERSON_NAME] Hota Bala [PERSON_NAME] [PERSON_NAME] [PERSON_NAME] Kaksha …" at bounding box center [430, 194] width 175 height 24
click at [441, 242] on div "Submit" at bounding box center [431, 237] width 62 height 18
click at [335, 122] on div "Go back" at bounding box center [341, 121] width 19 height 6
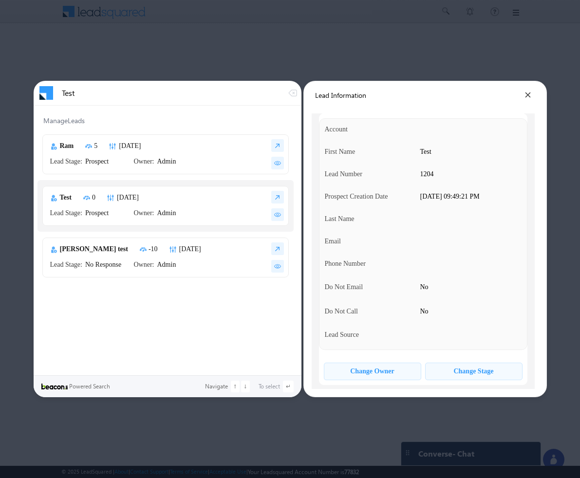
click at [463, 372] on div "Change Stage" at bounding box center [474, 372] width 40 height 8
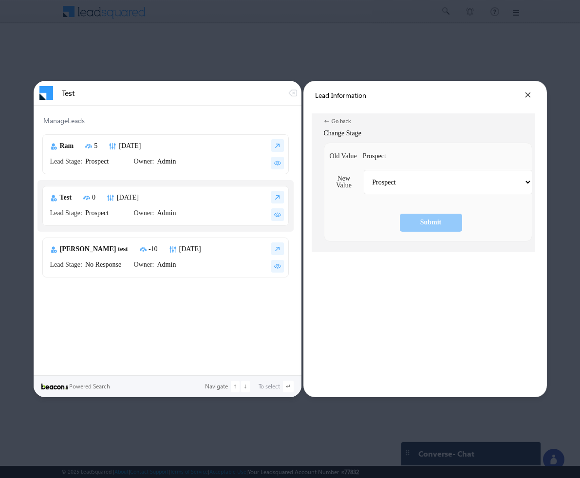
click at [440, 174] on select "Prospect Follow up Opportunity Customer RNR No Response Not Interested Switched…" at bounding box center [448, 182] width 168 height 24
select select "RNR"
click at [364, 170] on select "Prospect Follow up Opportunity Customer RNR No Response Not Interested Switched…" at bounding box center [448, 182] width 168 height 24
click at [447, 227] on div "Submit" at bounding box center [431, 223] width 62 height 18
click at [443, 218] on div "Submit" at bounding box center [431, 223] width 62 height 18
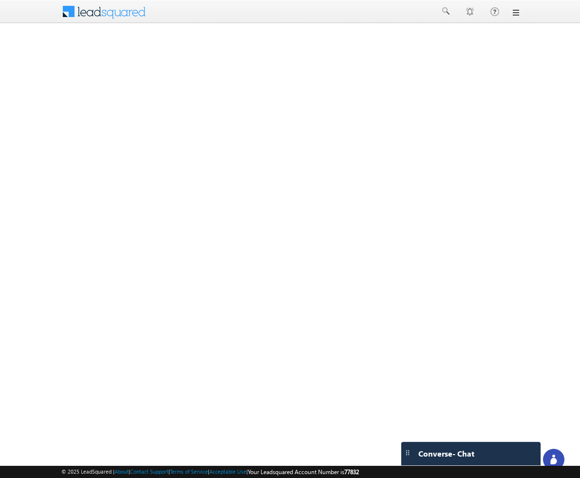
click at [487, 131] on body "Menu [GEOGRAPHIC_DATA][PERSON_NAME] a@bea con.l i" at bounding box center [290, 234] width 580 height 468
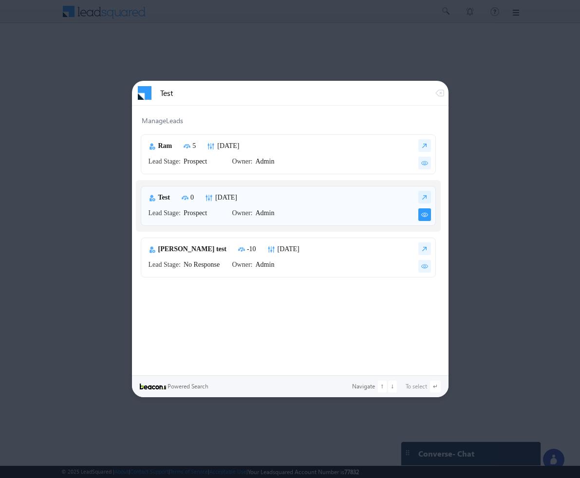
type input "Test"
click at [425, 217] on img at bounding box center [424, 214] width 13 height 13
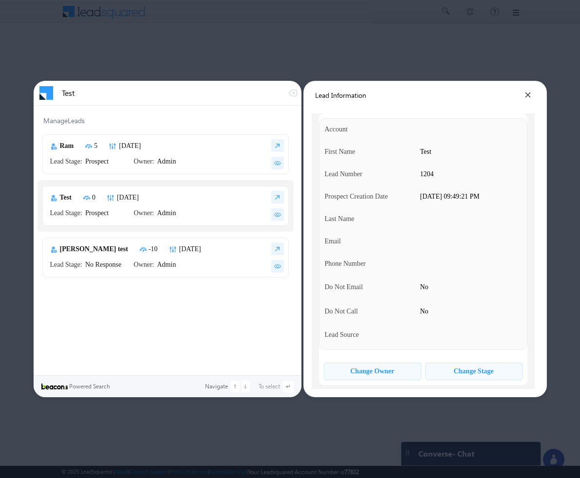
click at [394, 371] on div "Change Owner" at bounding box center [372, 372] width 44 height 8
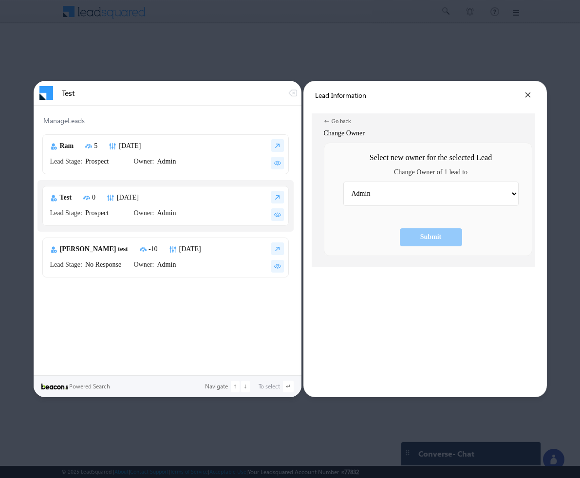
click at [455, 196] on select "Admin [PERSON_NAME] Hota Bala [PERSON_NAME] [PERSON_NAME] [PERSON_NAME] Kaksha …" at bounding box center [430, 194] width 175 height 24
select select "aa79a44d-92f5-11f0-91df-068012126923"
click at [343, 182] on select "Admin [PERSON_NAME] Hota Bala [PERSON_NAME] [PERSON_NAME] [PERSON_NAME] Kaksha …" at bounding box center [430, 194] width 175 height 24
click at [452, 238] on div "Submit" at bounding box center [431, 237] width 62 height 18
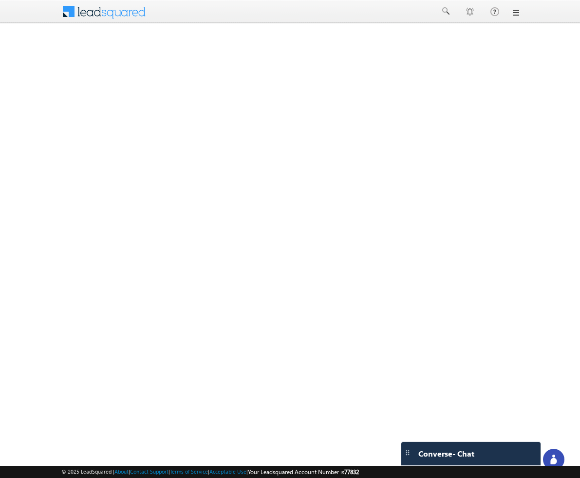
click at [461, 57] on body "Menu [GEOGRAPHIC_DATA][PERSON_NAME] a@bea con.l i" at bounding box center [290, 234] width 580 height 468
click at [497, 104] on body "Menu [GEOGRAPHIC_DATA][PERSON_NAME] a@bea con.l i" at bounding box center [290, 234] width 580 height 468
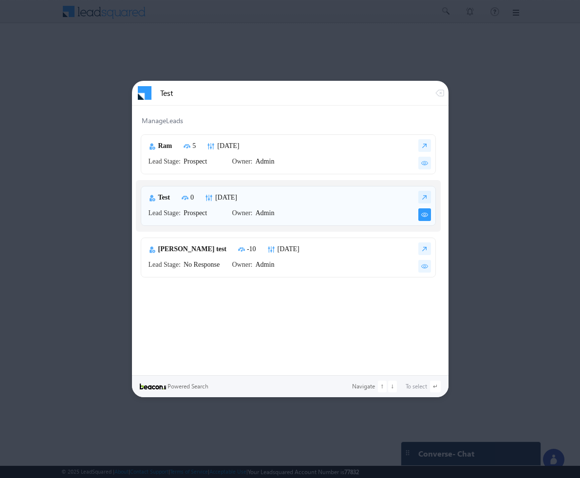
type input "Test"
click at [425, 217] on img at bounding box center [424, 214] width 13 height 13
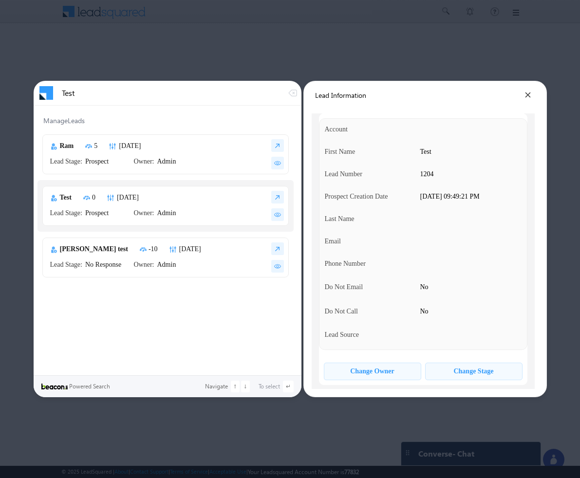
click at [378, 371] on div "Change Owner" at bounding box center [372, 372] width 44 height 8
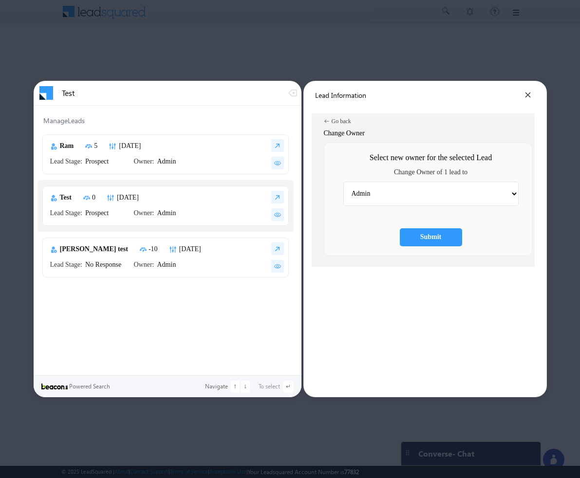
click at [432, 237] on div "Submit" at bounding box center [430, 237] width 21 height 8
click at [342, 120] on div "Go back" at bounding box center [341, 121] width 19 height 6
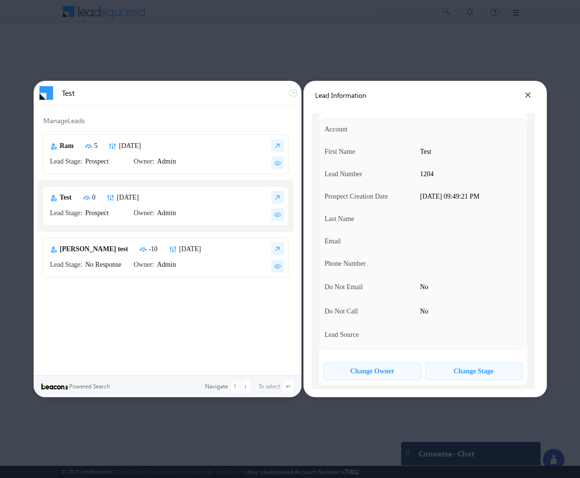
click at [474, 369] on div "Change Stage" at bounding box center [474, 372] width 40 height 8
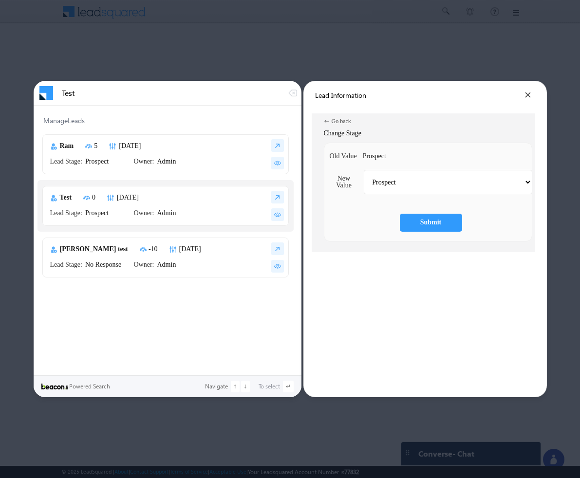
click at [434, 223] on div "Submit" at bounding box center [430, 223] width 21 height 8
click at [477, 191] on select "Prospect Follow up Opportunity Customer RNR No Response Not Interested Switched…" at bounding box center [448, 182] width 168 height 24
select select "RNR"
click at [364, 170] on select "Prospect Follow up Opportunity Customer RNR No Response Not Interested Switched…" at bounding box center [448, 182] width 168 height 24
click at [449, 224] on div "Submit" at bounding box center [431, 223] width 62 height 18
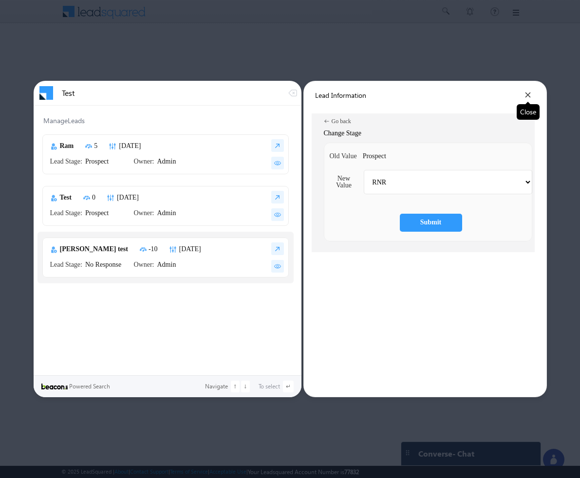
click at [527, 96] on icon at bounding box center [528, 95] width 6 height 6
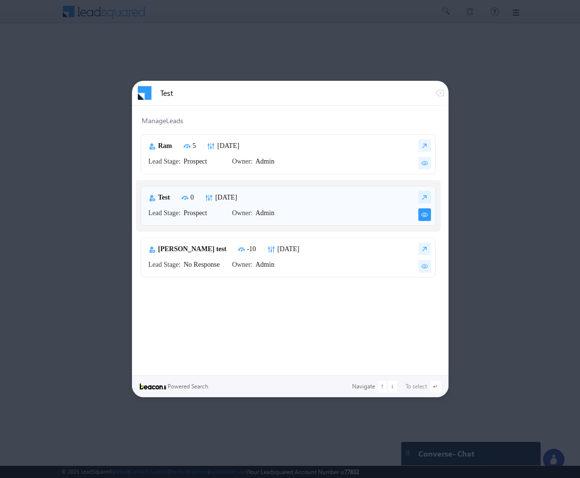
click at [426, 215] on img at bounding box center [424, 214] width 13 height 13
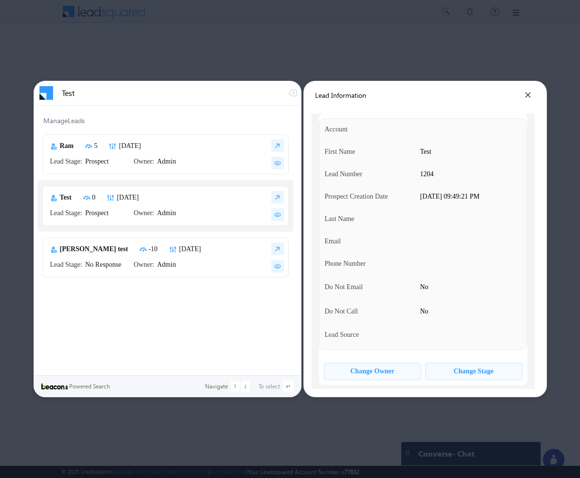
click at [474, 368] on div "Change Stage" at bounding box center [474, 372] width 40 height 8
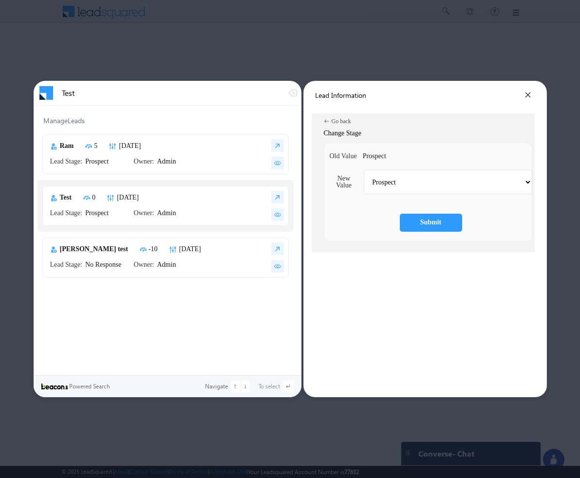
click at [466, 176] on select "Prospect Follow up Opportunity Customer RNR No Response Not Interested Switched…" at bounding box center [448, 182] width 168 height 24
select select "Customer"
click at [364, 170] on select "Prospect Follow up Opportunity Customer RNR No Response Not Interested Switched…" at bounding box center [448, 182] width 168 height 24
click at [447, 221] on div "Submit" at bounding box center [431, 223] width 62 height 18
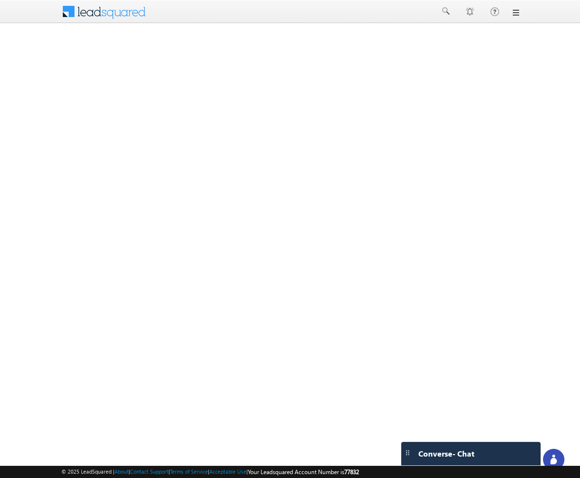
click at [503, 64] on body "Menu [GEOGRAPHIC_DATA][PERSON_NAME] a@bea con.l i" at bounding box center [290, 234] width 580 height 468
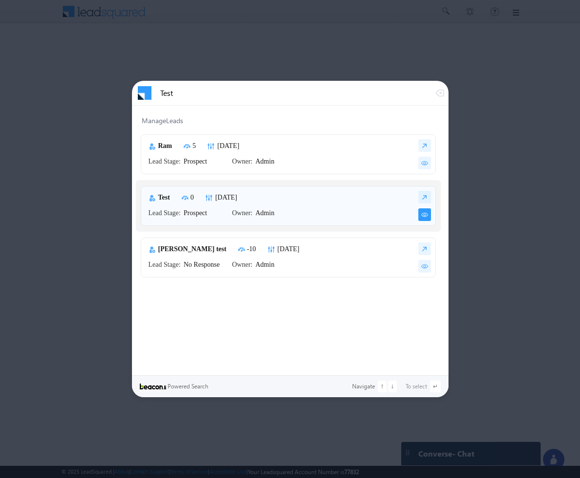
type input "Test"
click at [426, 215] on img at bounding box center [424, 214] width 13 height 13
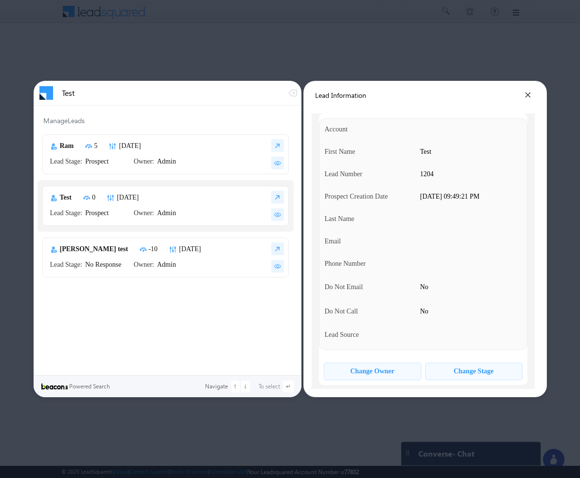
click at [458, 371] on div "Change Stage" at bounding box center [474, 372] width 40 height 8
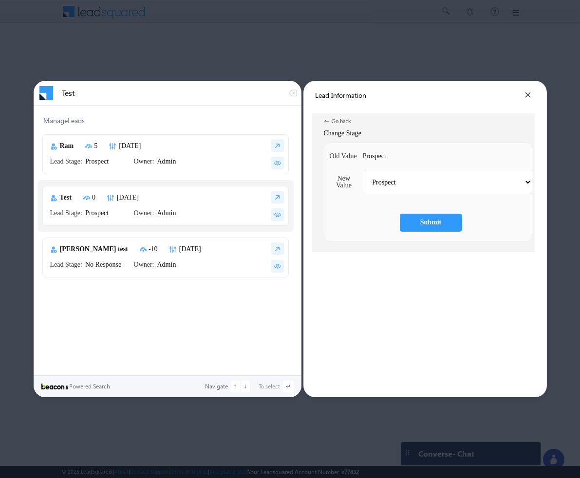
click at [439, 176] on select "Prospect Follow up Opportunity Customer RNR No Response Not Interested Switched…" at bounding box center [448, 182] width 168 height 24
select select "Follow up"
click at [364, 170] on select "Prospect Follow up Opportunity Customer RNR No Response Not Interested Switched…" at bounding box center [448, 182] width 168 height 24
click at [432, 225] on div "Submit" at bounding box center [430, 223] width 21 height 8
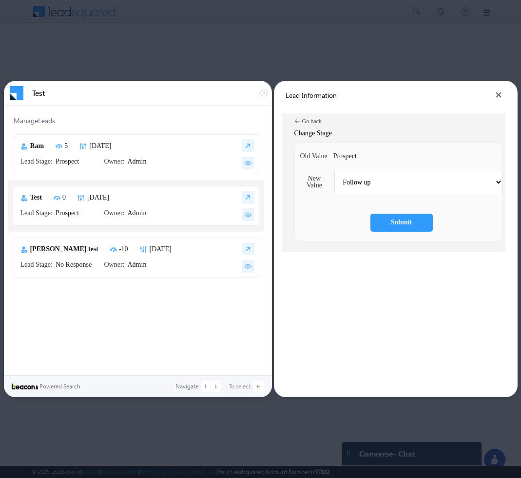
click at [310, 122] on div "Go back" at bounding box center [311, 121] width 19 height 6
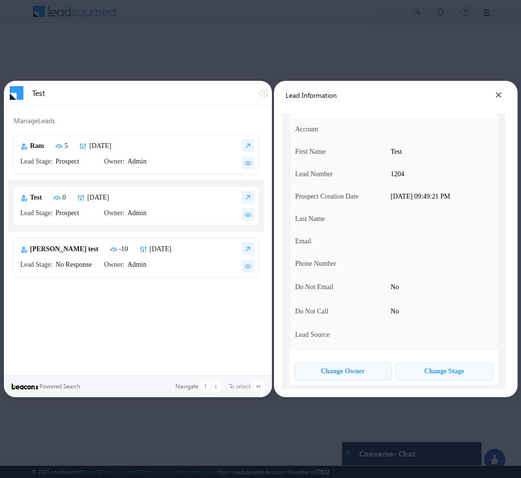
click at [345, 376] on div "Change Owner" at bounding box center [342, 372] width 97 height 18
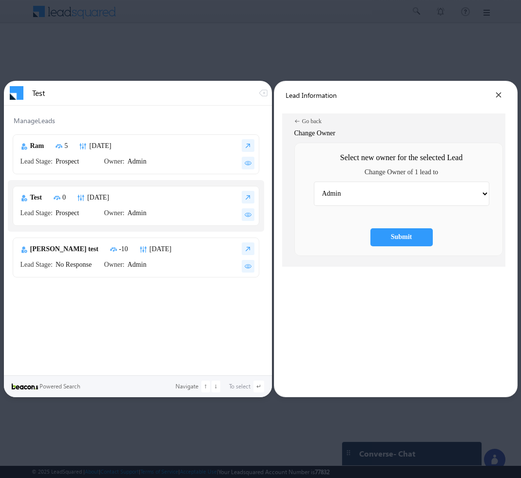
click at [460, 189] on select "Admin [PERSON_NAME] Hota Bala [PERSON_NAME] [PERSON_NAME] [PERSON_NAME] Kaksha …" at bounding box center [401, 194] width 175 height 24
select select "c510336e-92ef-11f0-91df-068012126923"
click at [314, 182] on select "Admin [PERSON_NAME] Hota Bala [PERSON_NAME] [PERSON_NAME] [PERSON_NAME] Kaksha …" at bounding box center [401, 194] width 175 height 24
click at [416, 234] on div "Submit" at bounding box center [401, 237] width 62 height 18
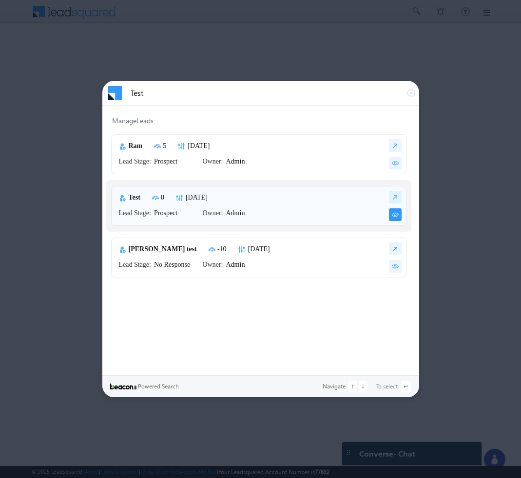
type input "Test"
click at [391, 215] on img at bounding box center [395, 214] width 13 height 13
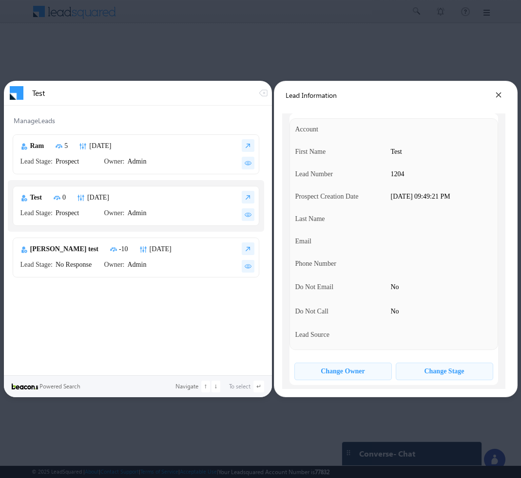
click at [358, 376] on div "Change Owner" at bounding box center [342, 372] width 97 height 18
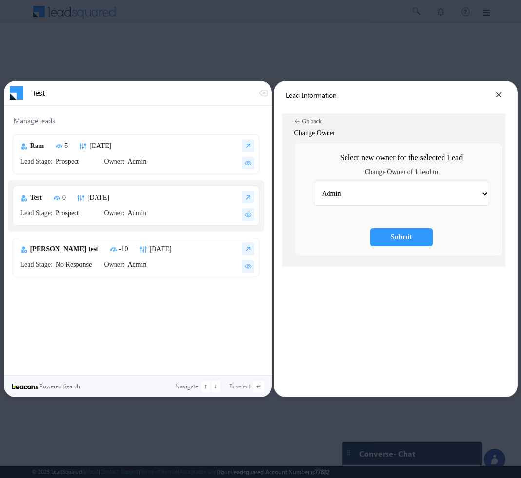
click at [406, 238] on div "Submit" at bounding box center [401, 237] width 21 height 8
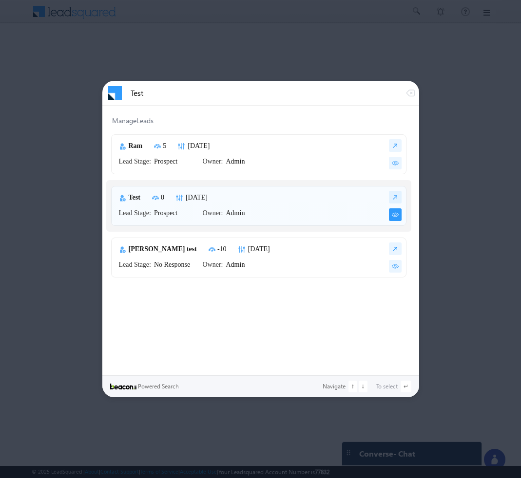
type input "Test"
click at [393, 215] on img at bounding box center [395, 214] width 13 height 13
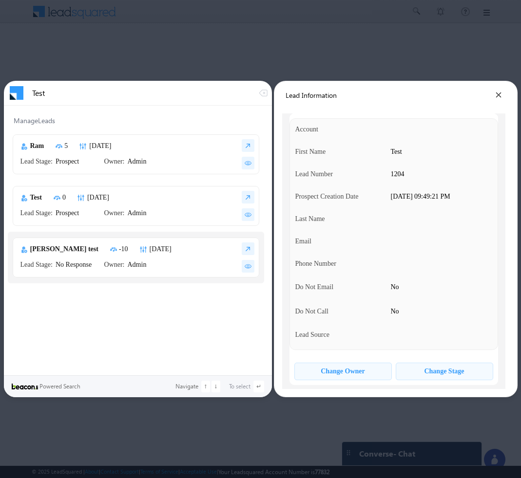
click at [432, 371] on div "Change Stage" at bounding box center [444, 372] width 40 height 8
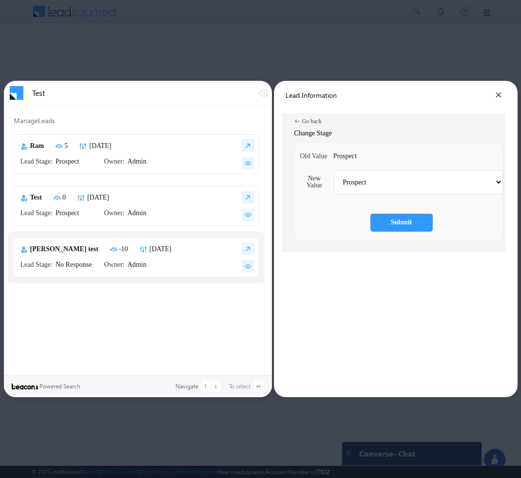
click at [404, 223] on div "Submit" at bounding box center [401, 223] width 21 height 8
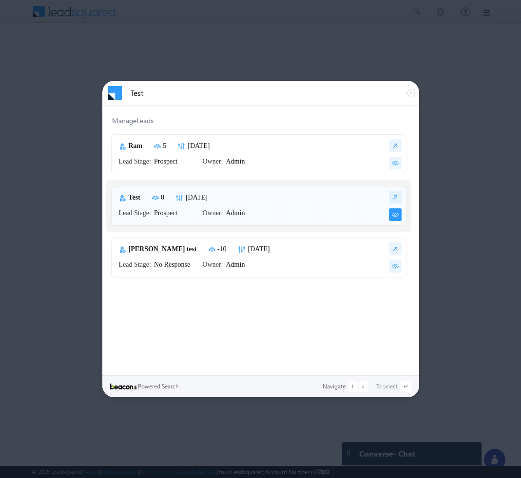
type input "Test"
click at [394, 215] on img at bounding box center [395, 214] width 13 height 13
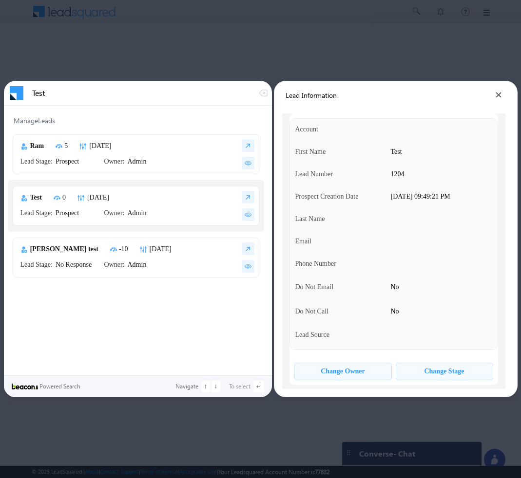
click at [263, 50] on div at bounding box center [260, 239] width 521 height 478
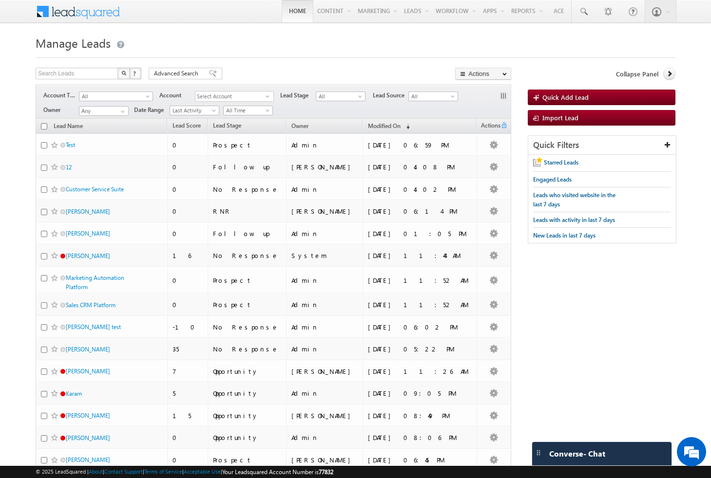
click at [282, 11] on link "Home" at bounding box center [298, 11] width 32 height 22
click at [73, 14] on span at bounding box center [84, 10] width 71 height 17
